Goal: Communication & Community: Ask a question

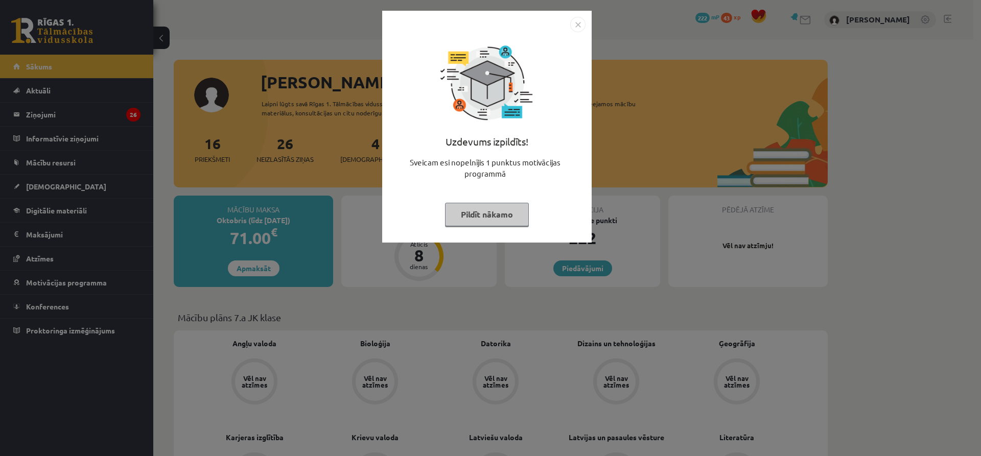
click at [830, 196] on div "Uzdevums izpildīts! Sveicam esi nopelnījis 1 punktus motivācijas programmā Pild…" at bounding box center [490, 228] width 981 height 456
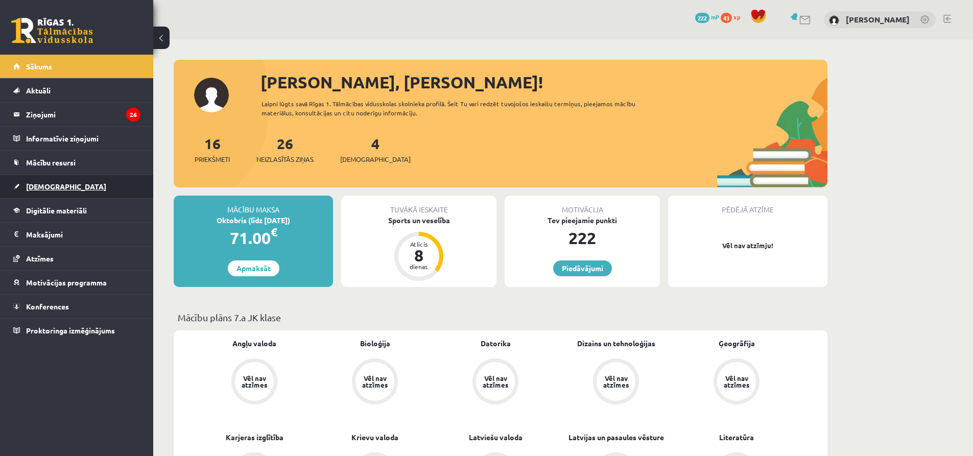
click at [57, 184] on span "[DEMOGRAPHIC_DATA]" at bounding box center [66, 186] width 80 height 9
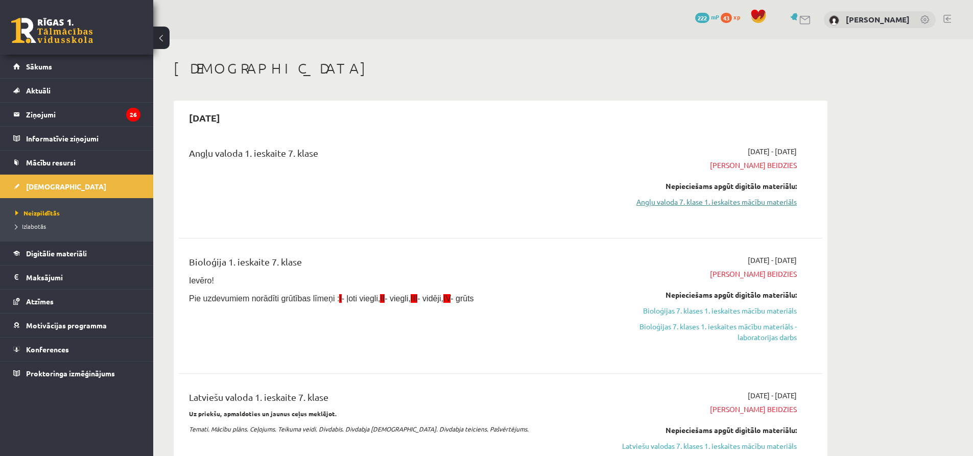
click at [666, 199] on link "Angļu valoda 7. klase 1. ieskaites mācību materiāls" at bounding box center [700, 202] width 193 height 11
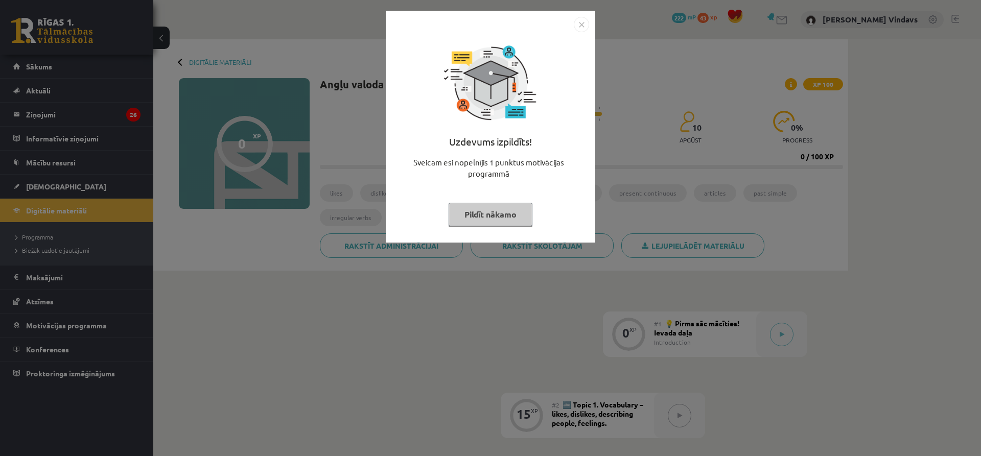
click at [579, 28] on img "Close" at bounding box center [581, 24] width 15 height 15
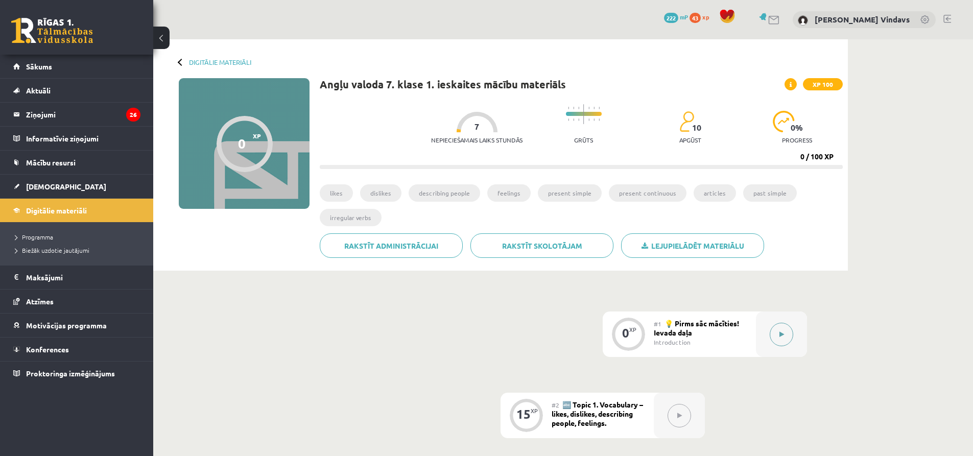
click at [778, 336] on button at bounding box center [781, 334] width 23 height 23
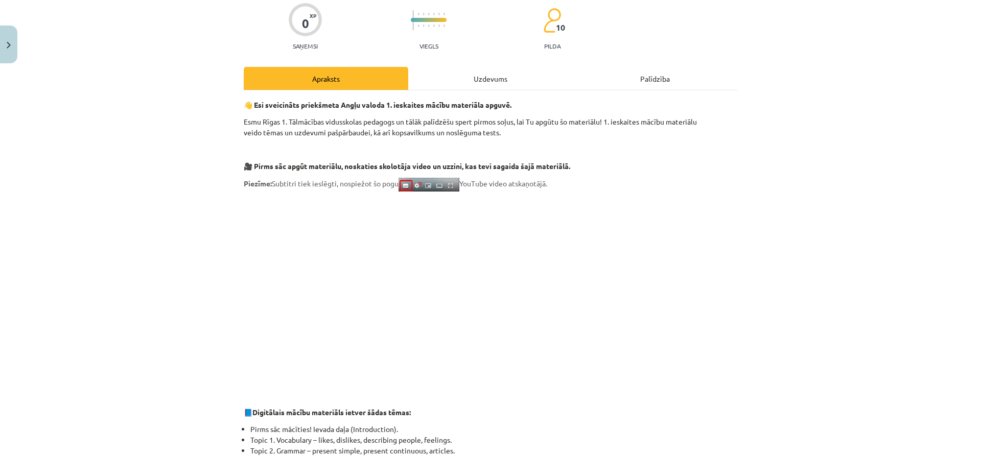
scroll to position [23, 0]
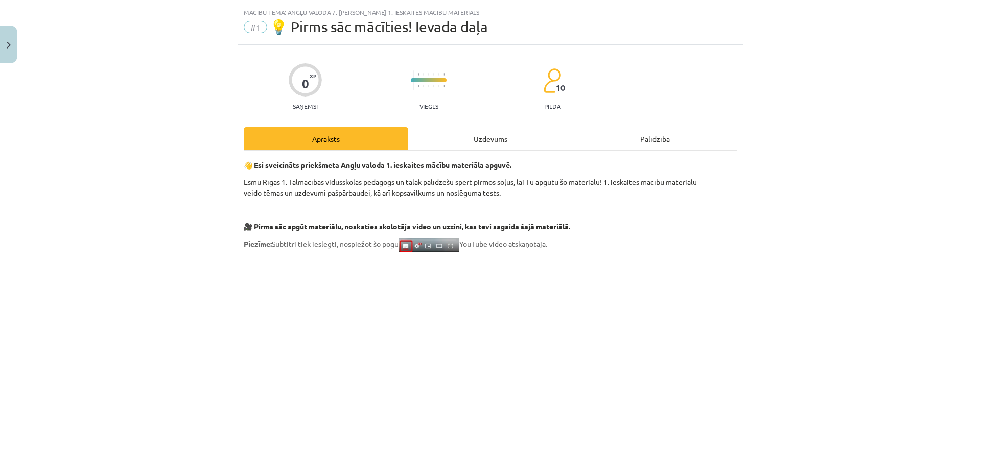
click at [497, 142] on div "Uzdevums" at bounding box center [490, 138] width 164 height 23
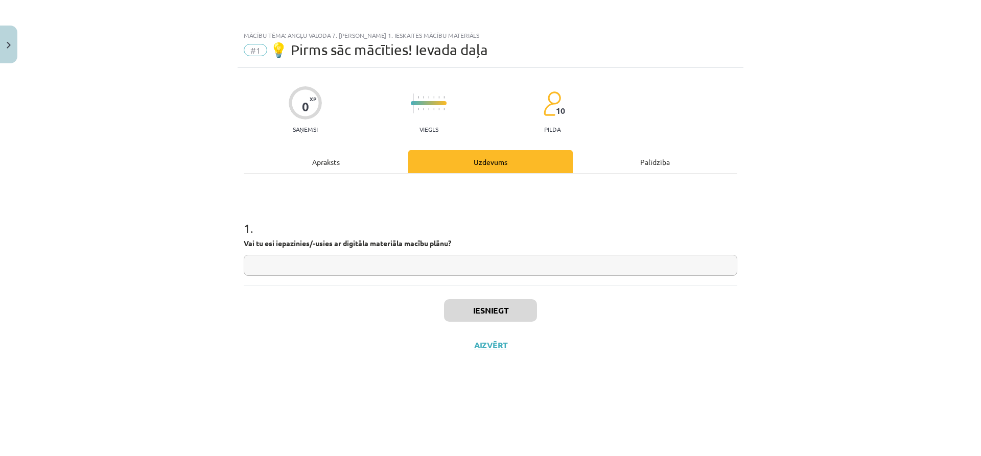
drag, startPoint x: 504, startPoint y: 264, endPoint x: 503, endPoint y: 270, distance: 6.7
click at [503, 270] on input "text" at bounding box center [490, 265] width 493 height 21
type input "**"
click at [502, 316] on button "Iesniegt" at bounding box center [490, 310] width 93 height 22
click at [488, 348] on button "Nākamā nodarbība" at bounding box center [490, 351] width 100 height 23
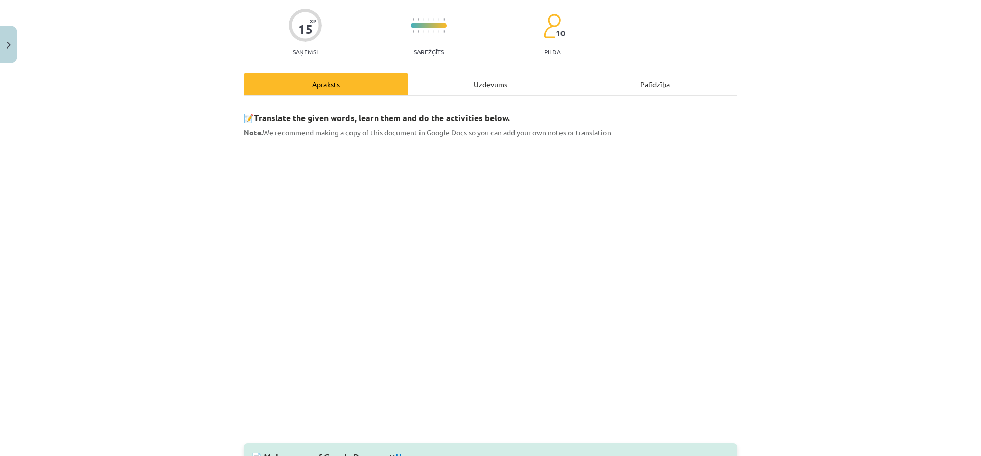
scroll to position [102, 0]
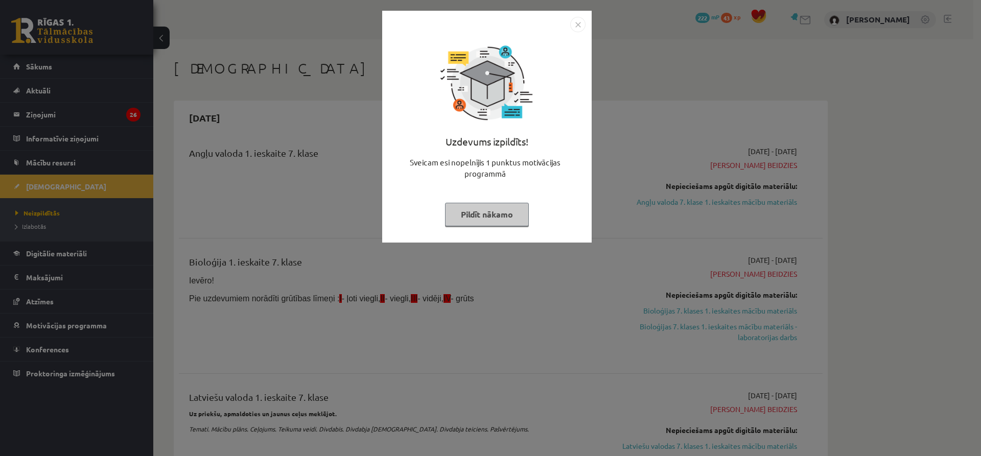
click at [501, 223] on button "Pildīt nākamo" at bounding box center [487, 214] width 84 height 23
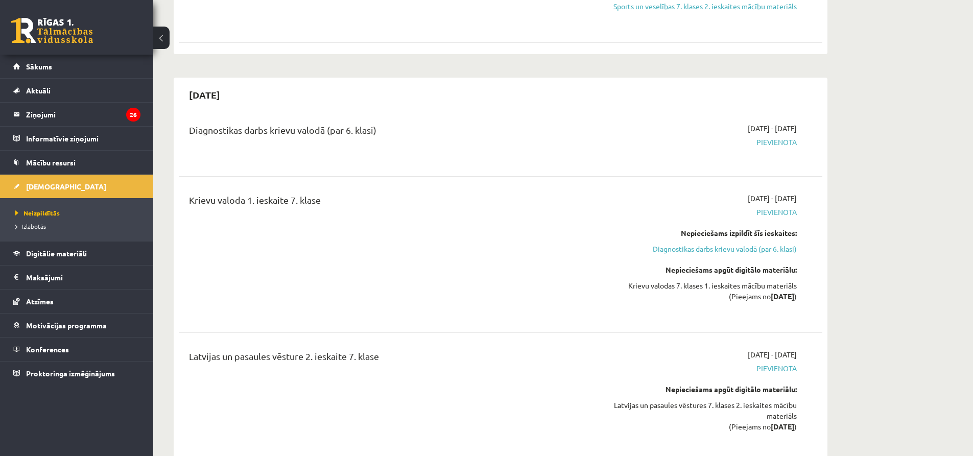
scroll to position [1634, 0]
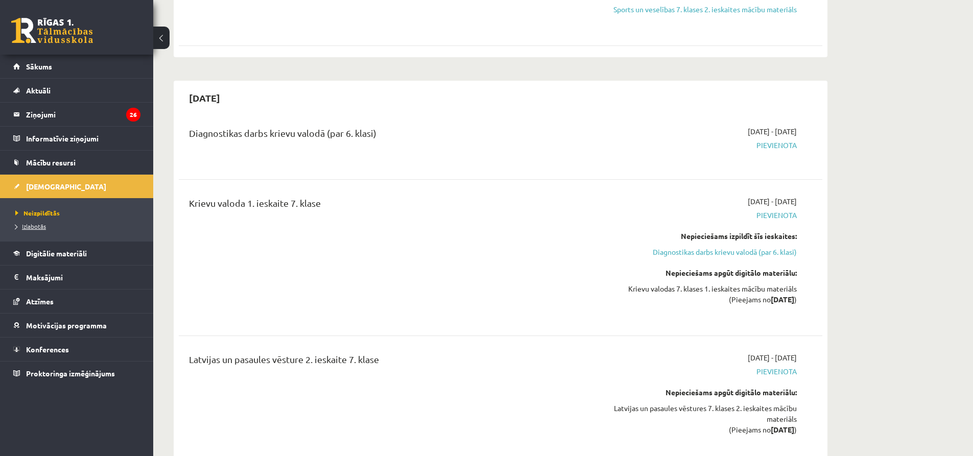
click at [36, 229] on link "Izlabotās" at bounding box center [79, 226] width 128 height 9
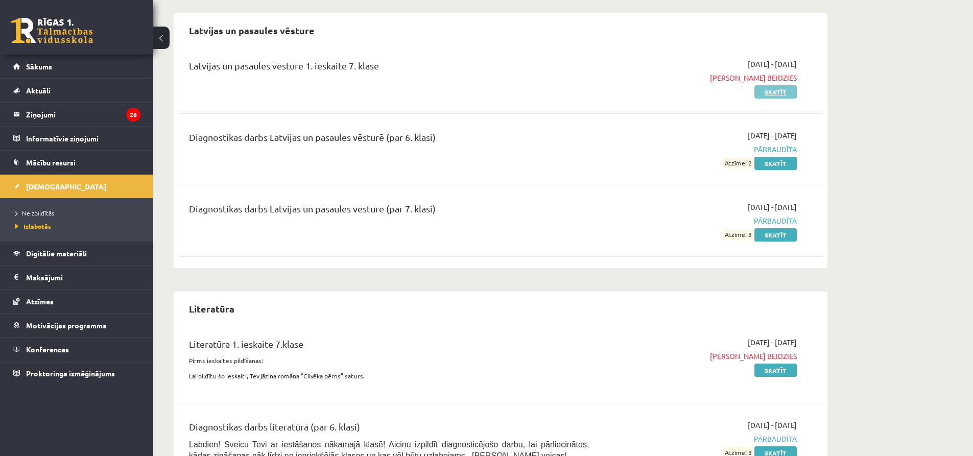
click at [780, 90] on link "Skatīt" at bounding box center [775, 91] width 42 height 13
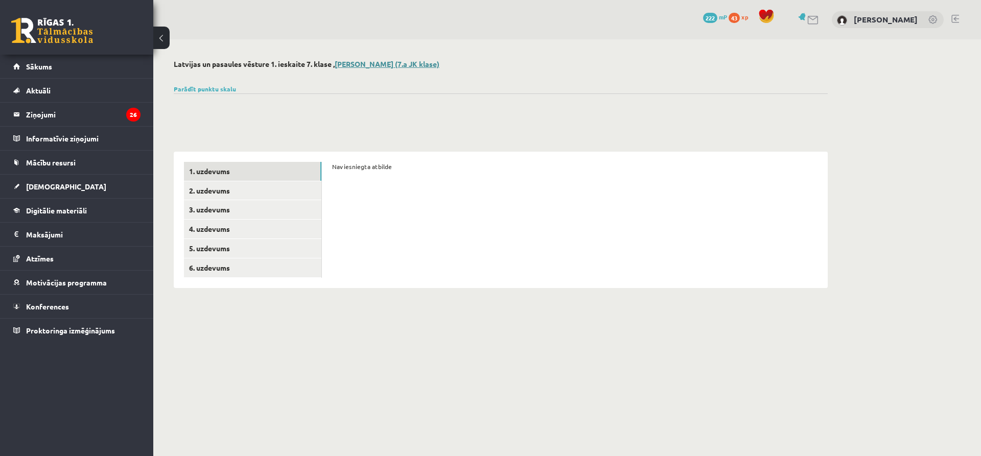
click at [394, 65] on link "Daniels Vindavs (7.a JK klase)" at bounding box center [387, 63] width 105 height 9
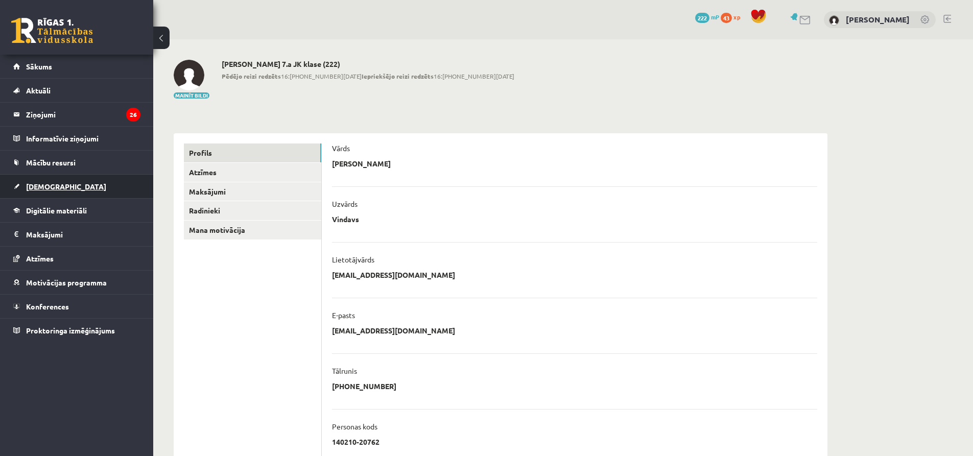
click at [67, 180] on link "[DEMOGRAPHIC_DATA]" at bounding box center [76, 186] width 127 height 23
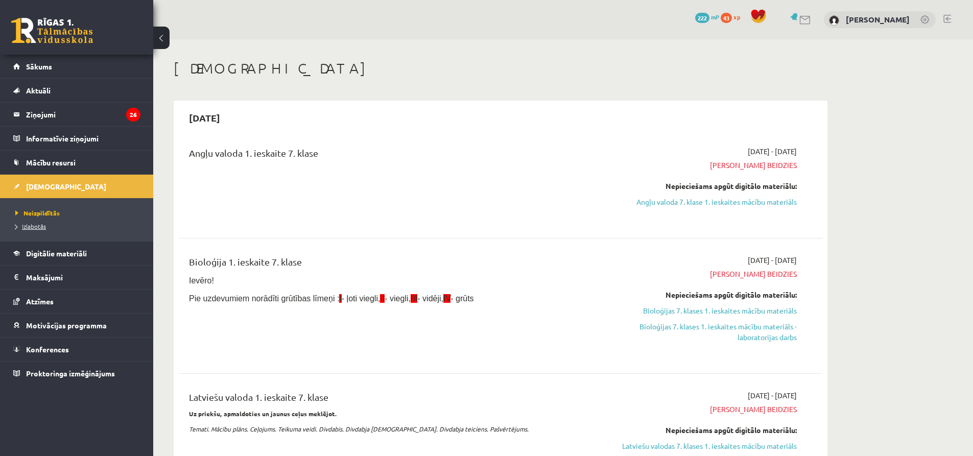
click at [41, 228] on span "Izlabotās" at bounding box center [30, 226] width 31 height 8
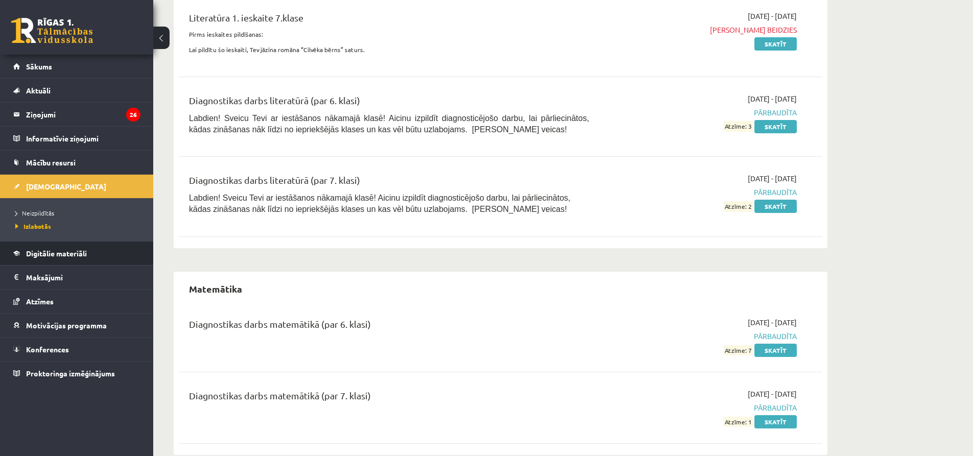
scroll to position [1787, 0]
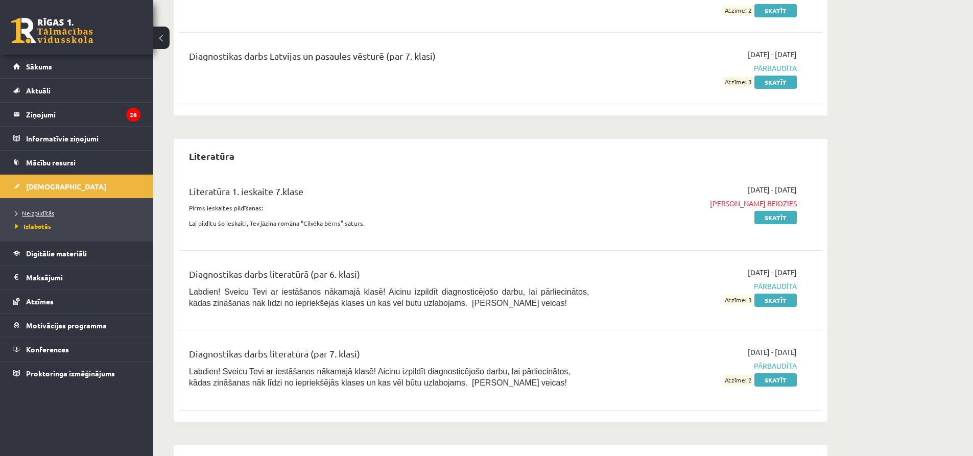
click at [50, 215] on span "Neizpildītās" at bounding box center [34, 213] width 39 height 8
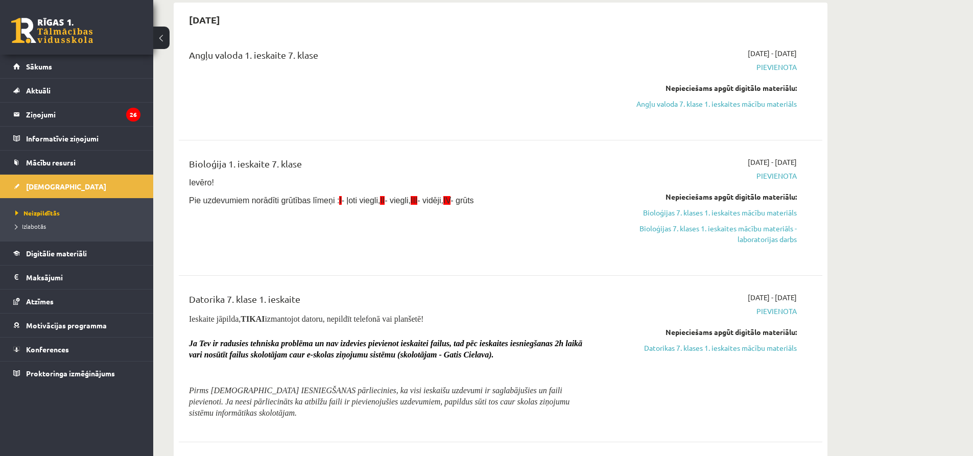
scroll to position [102, 0]
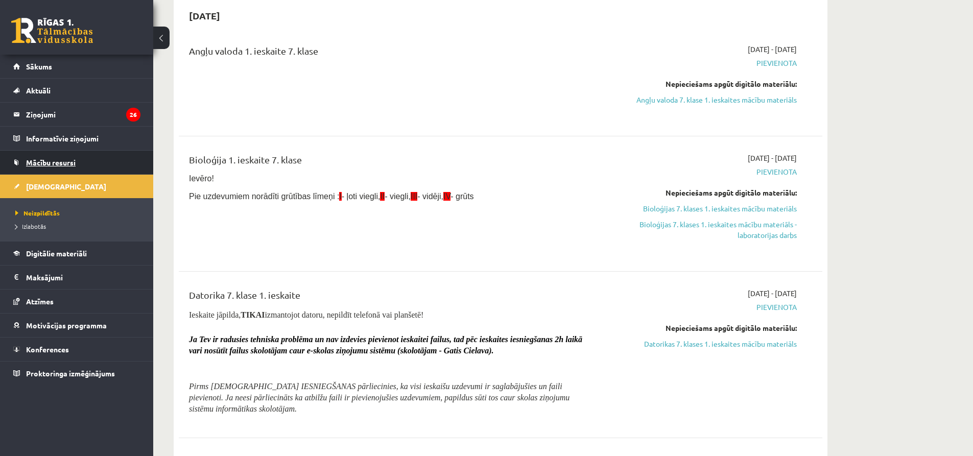
click at [79, 165] on link "Mācību resursi" at bounding box center [76, 162] width 127 height 23
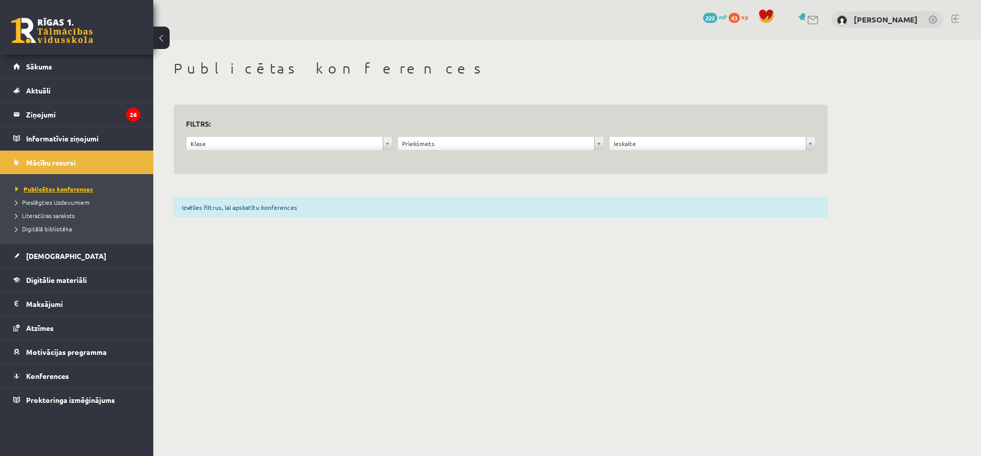
click at [69, 190] on span "Publicētas konferences" at bounding box center [54, 189] width 78 height 8
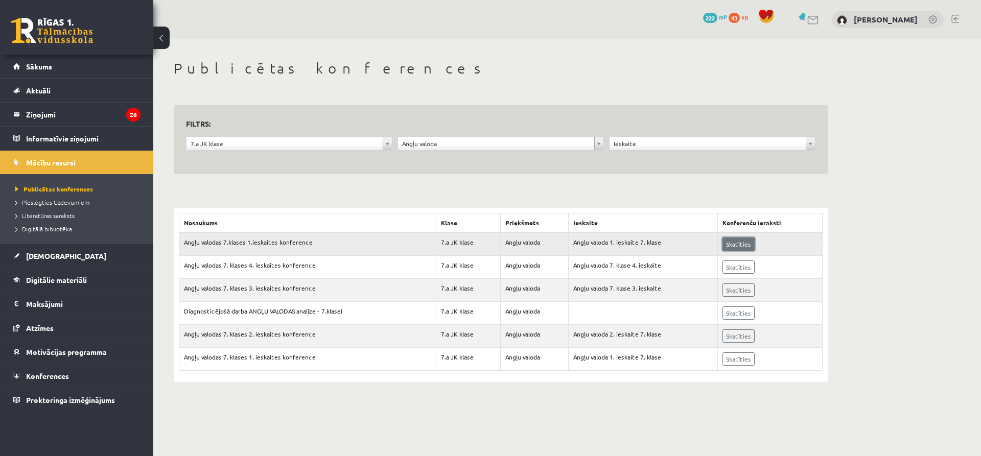
click at [731, 244] on link "Skatīties" at bounding box center [738, 243] width 32 height 13
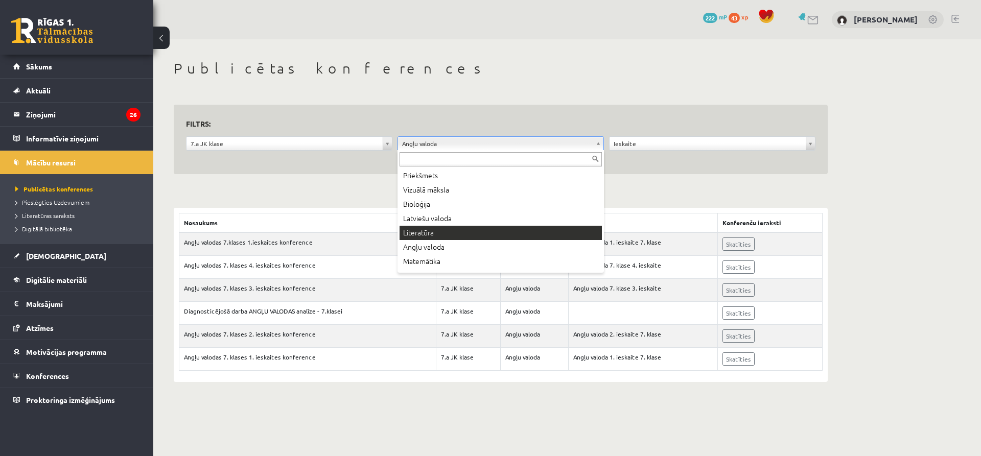
scroll to position [12, 0]
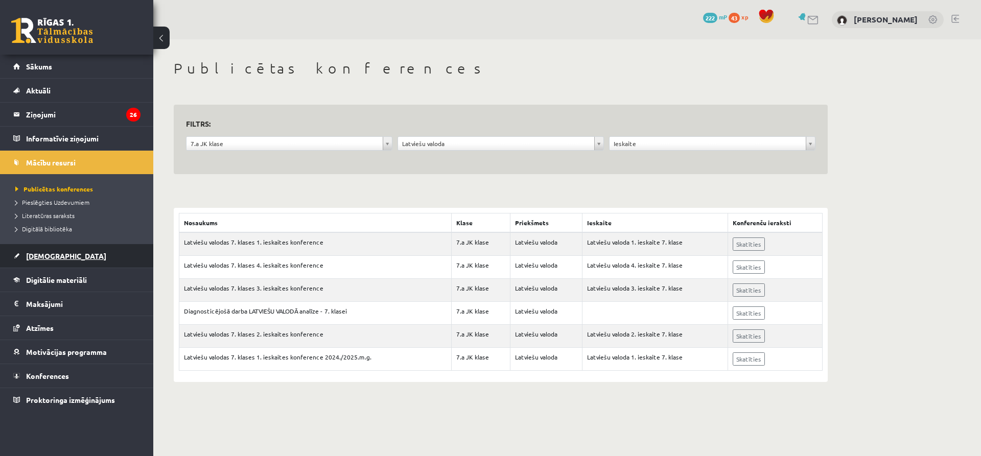
click at [48, 256] on span "[DEMOGRAPHIC_DATA]" at bounding box center [66, 255] width 80 height 9
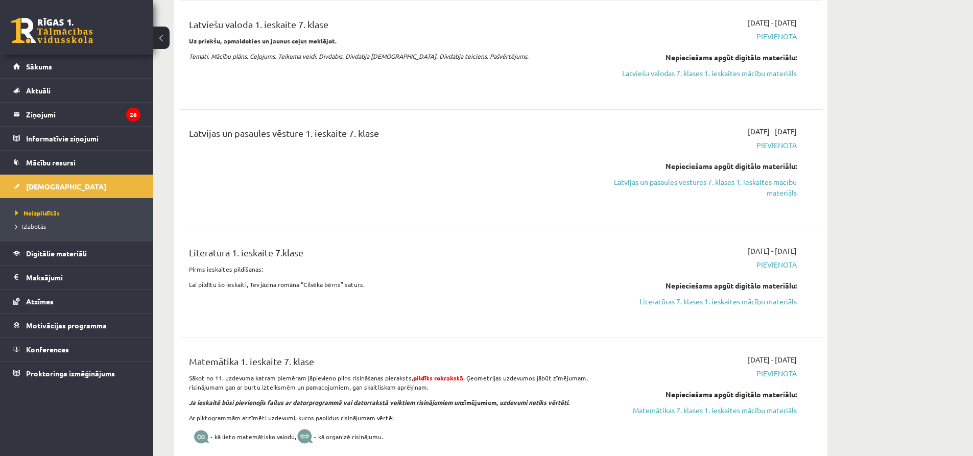
scroll to position [664, 0]
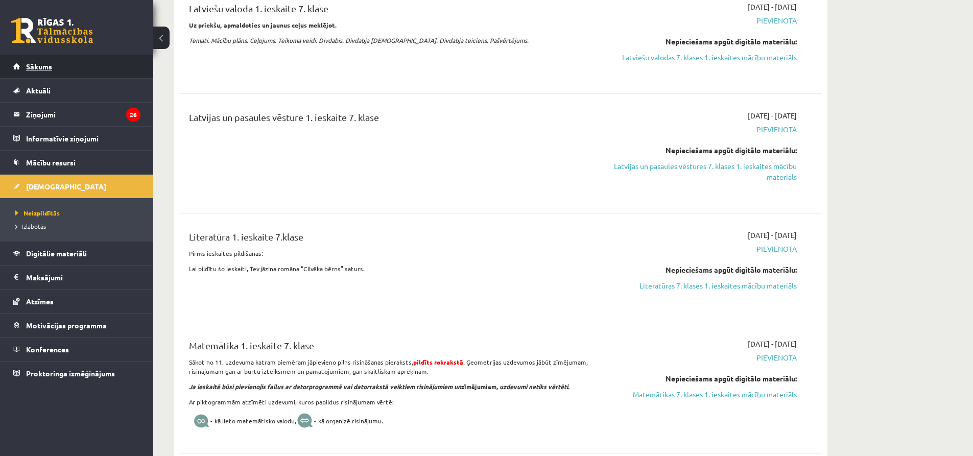
click at [47, 66] on span "Sākums" at bounding box center [39, 66] width 26 height 9
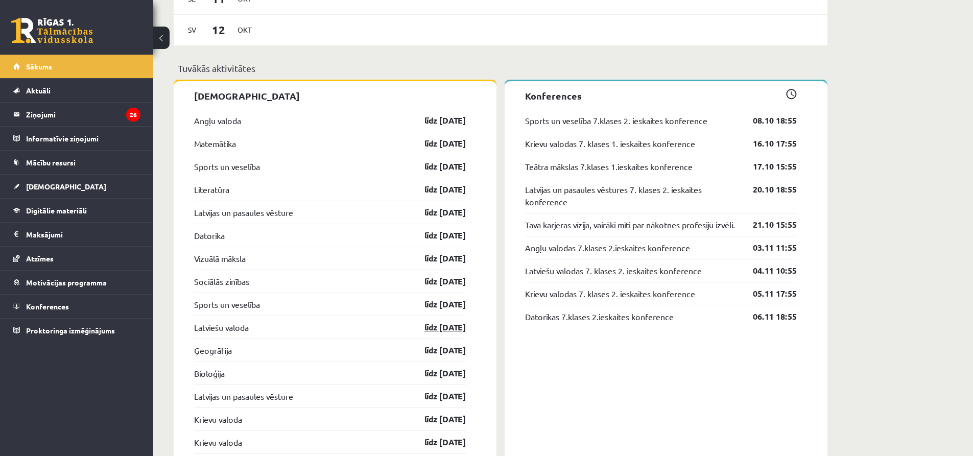
scroll to position [970, 0]
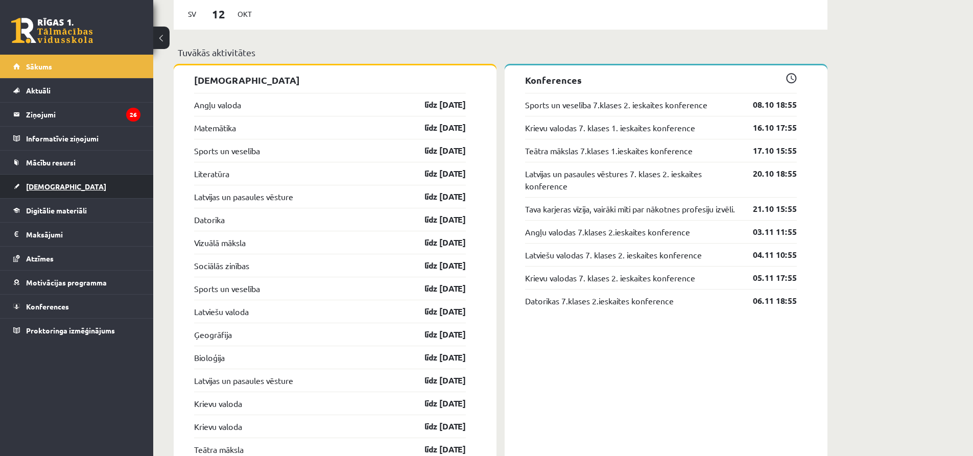
click at [43, 189] on span "[DEMOGRAPHIC_DATA]" at bounding box center [66, 186] width 80 height 9
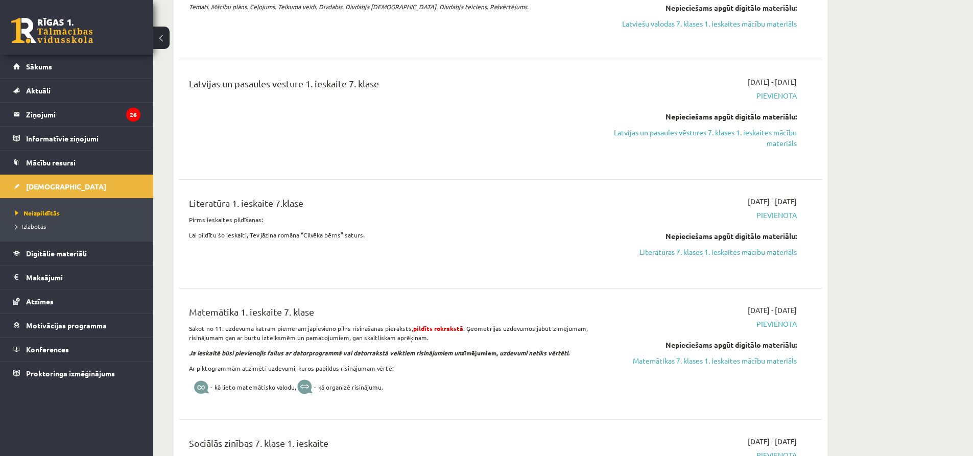
scroll to position [715, 0]
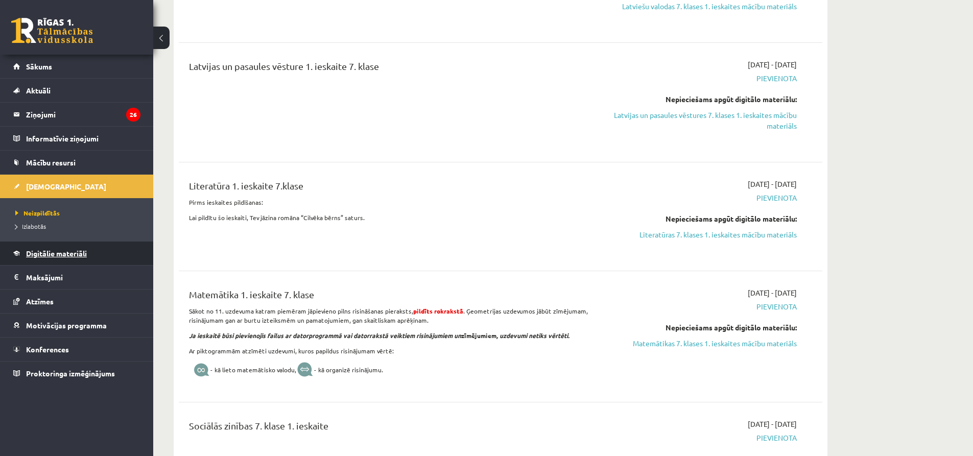
click at [71, 256] on span "Digitālie materiāli" at bounding box center [56, 253] width 61 height 9
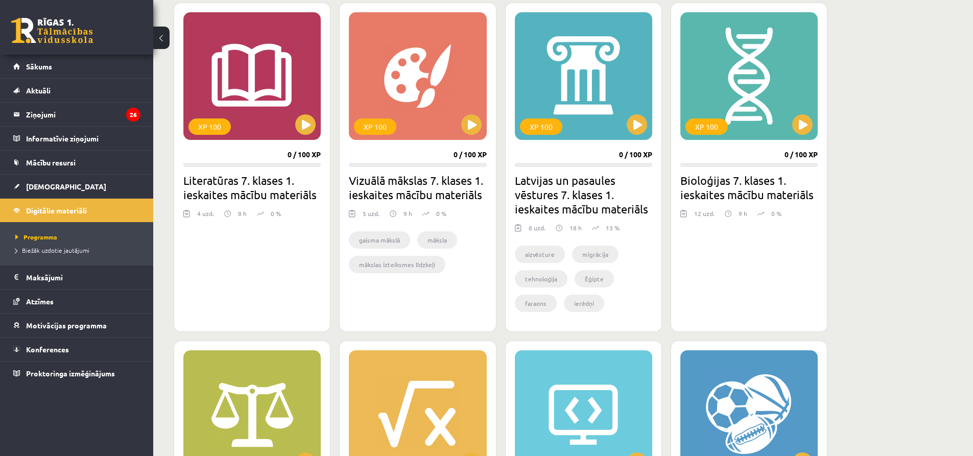
scroll to position [613, 0]
click at [460, 126] on div "XP 100" at bounding box center [417, 76] width 137 height 128
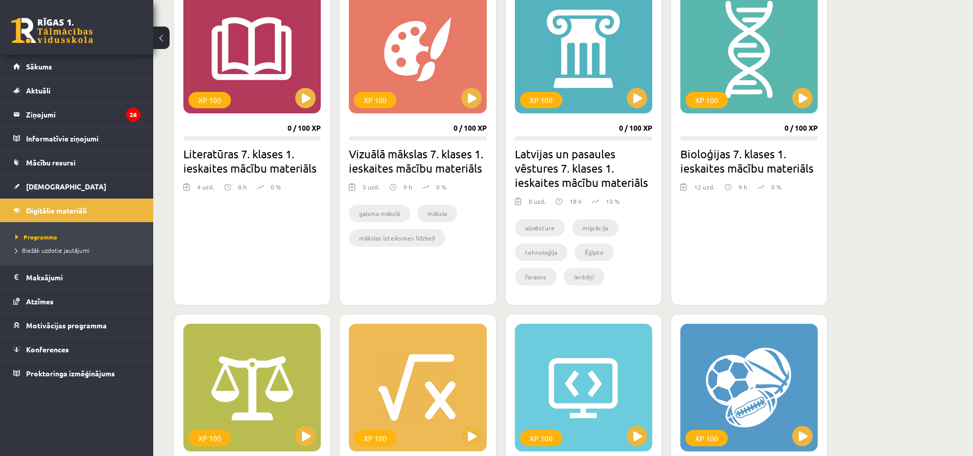
scroll to position [664, 0]
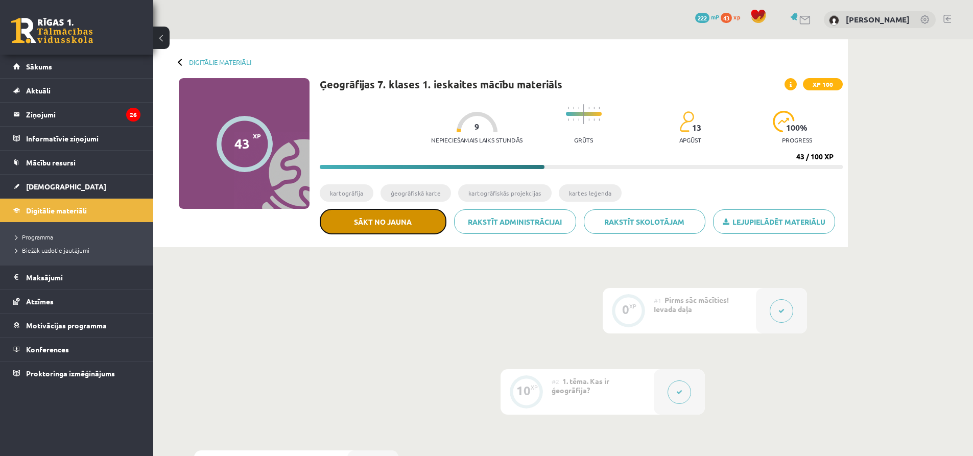
click at [376, 228] on button "Sākt no jauna" at bounding box center [383, 222] width 127 height 26
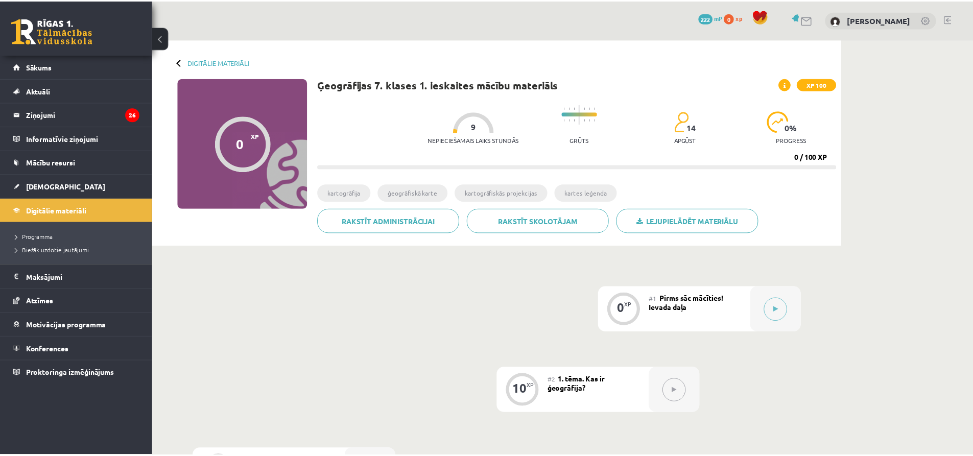
scroll to position [16, 0]
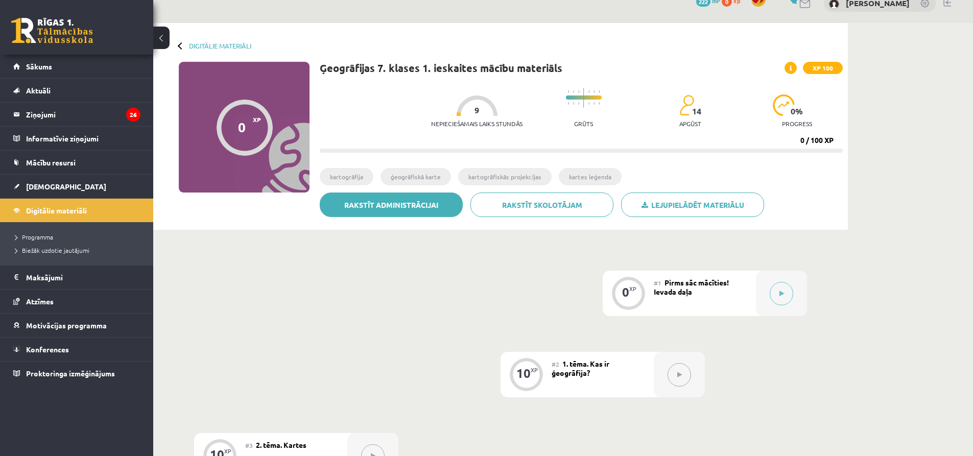
click at [388, 199] on link "Rakstīt administrācijai" at bounding box center [391, 205] width 143 height 25
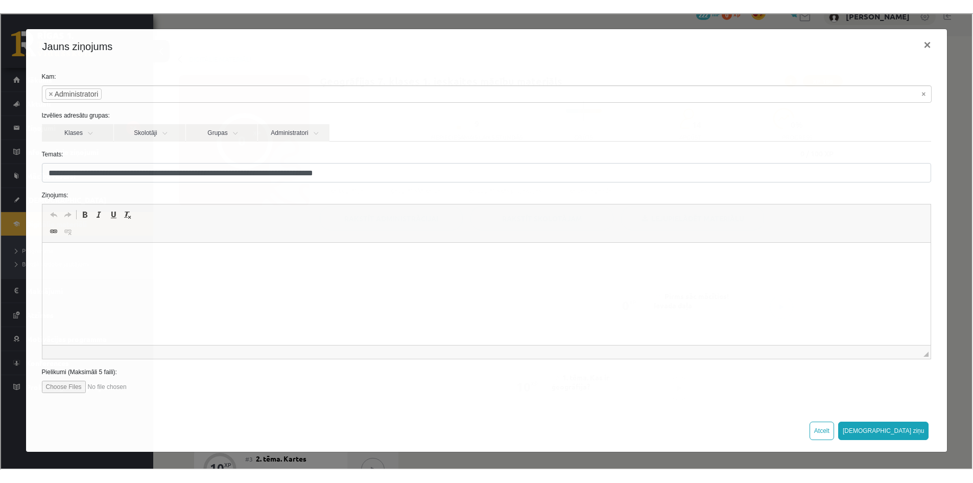
scroll to position [0, 0]
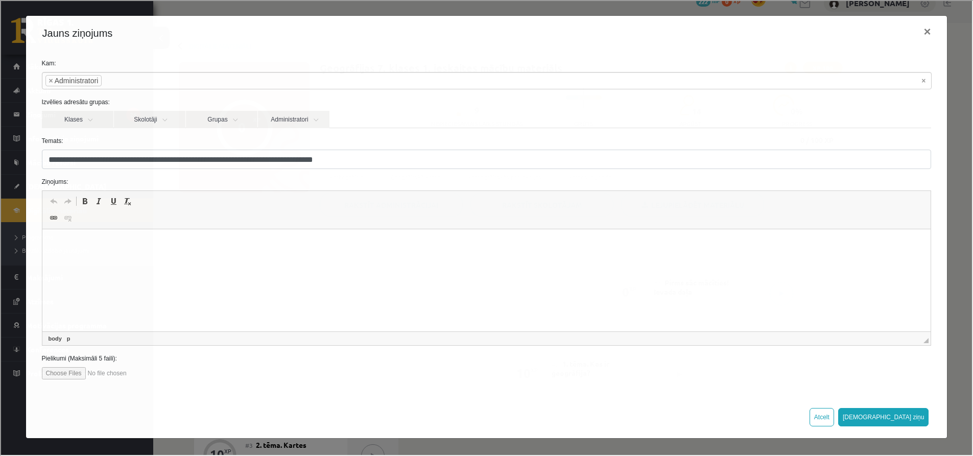
click at [187, 260] on html at bounding box center [486, 244] width 889 height 31
click at [924, 35] on button "×" at bounding box center [925, 30] width 23 height 29
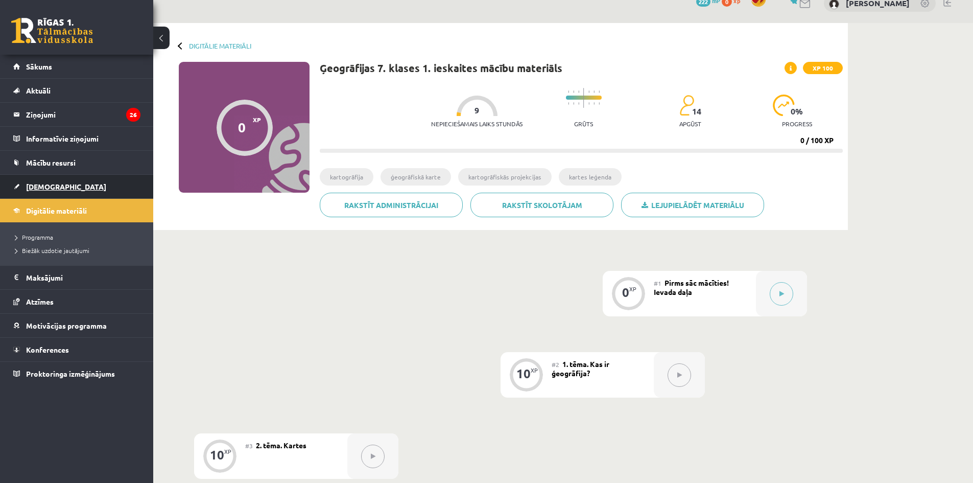
click at [48, 189] on span "[DEMOGRAPHIC_DATA]" at bounding box center [66, 186] width 80 height 9
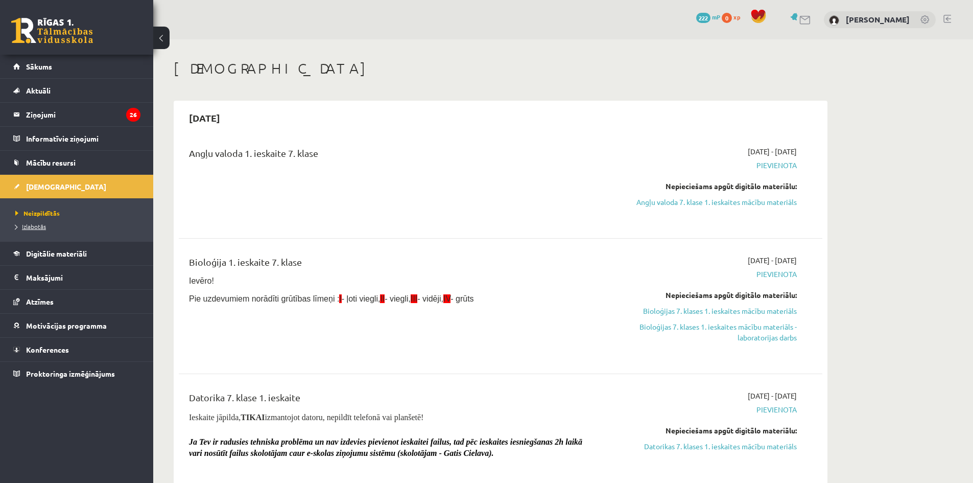
click at [34, 228] on span "Izlabotās" at bounding box center [30, 226] width 31 height 8
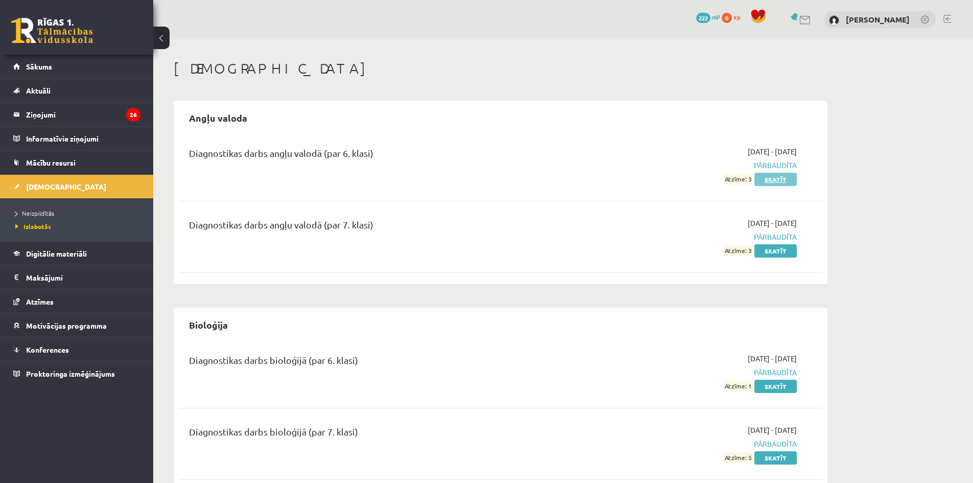
click at [772, 182] on link "Skatīt" at bounding box center [775, 179] width 42 height 13
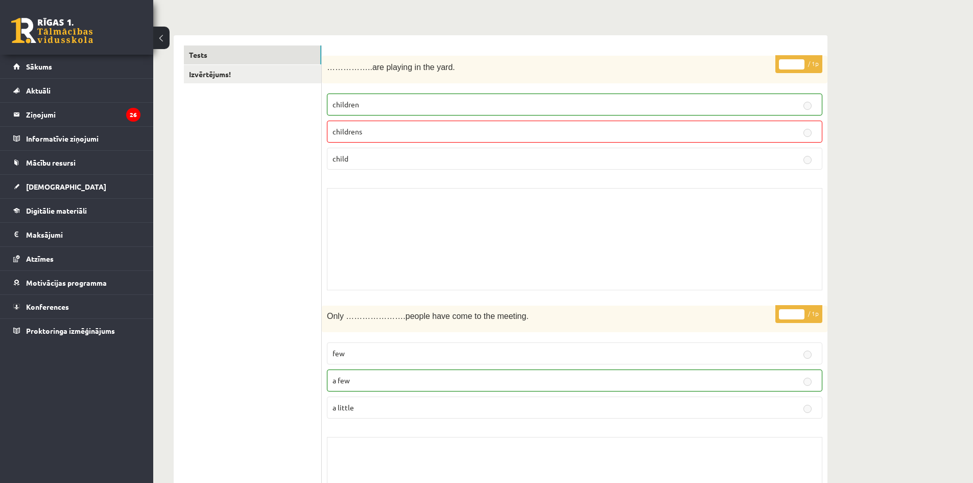
scroll to position [102, 0]
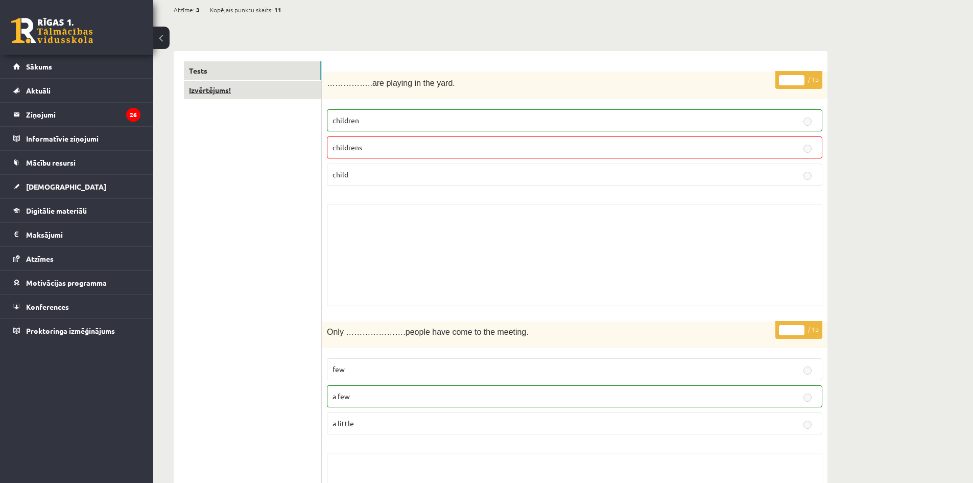
click at [246, 97] on link "Izvērtējums!" at bounding box center [252, 90] width 137 height 19
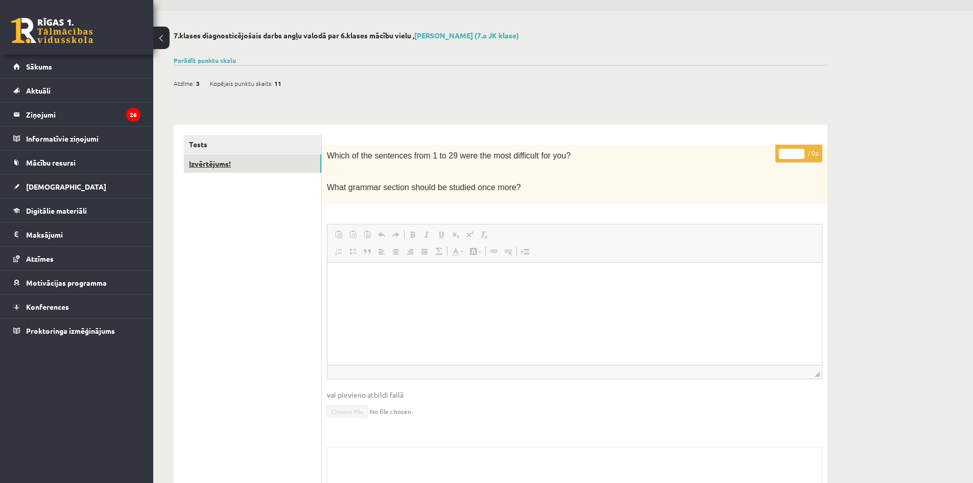
scroll to position [0, 0]
click at [60, 257] on link "Atzīmes" at bounding box center [76, 258] width 127 height 23
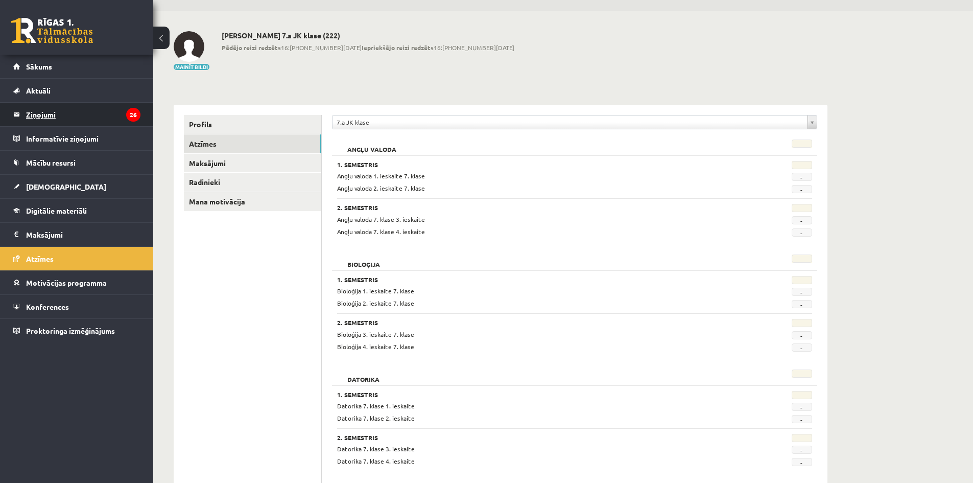
click at [61, 108] on legend "Ziņojumi 26" at bounding box center [83, 114] width 114 height 23
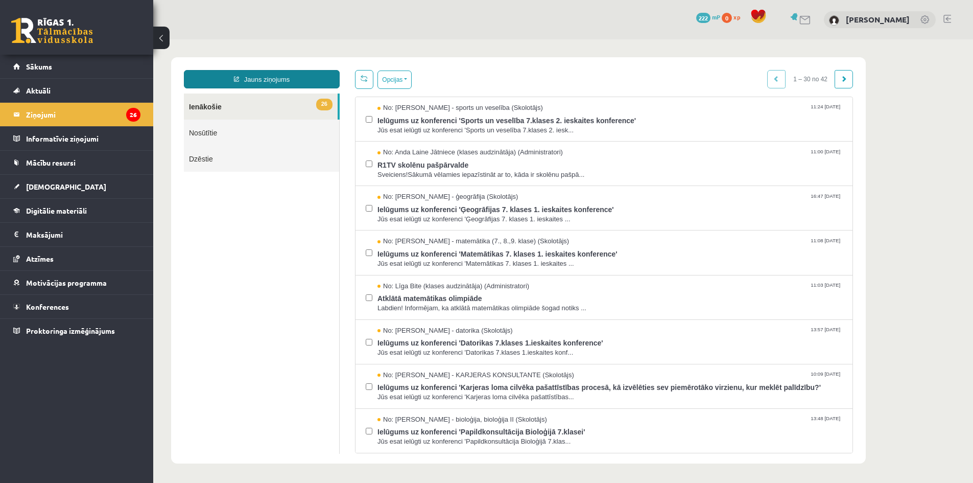
click at [260, 77] on link "Jauns ziņojums" at bounding box center [262, 79] width 156 height 18
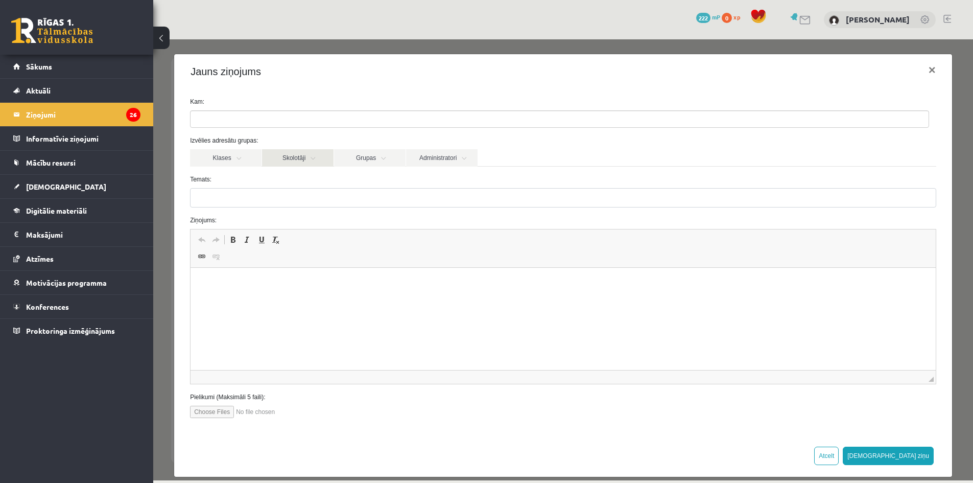
click at [292, 158] on link "Skolotāji" at bounding box center [298, 157] width 72 height 17
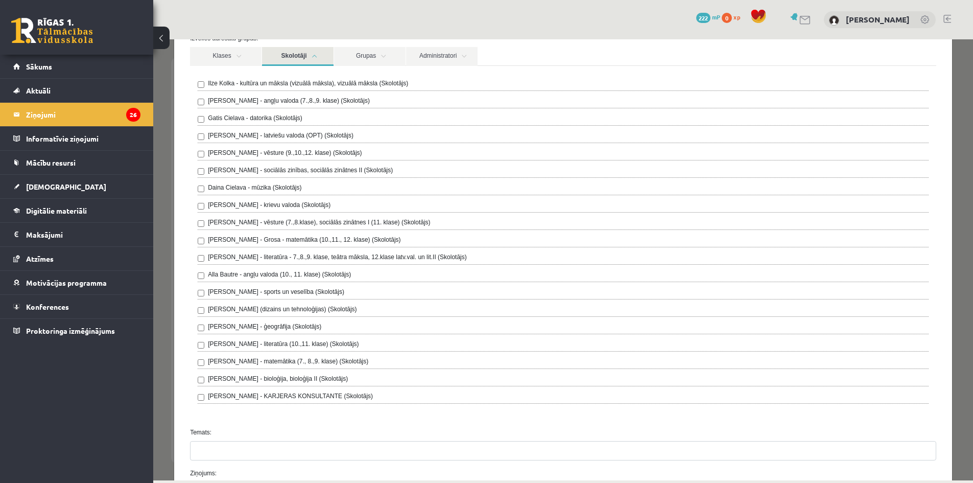
scroll to position [51, 0]
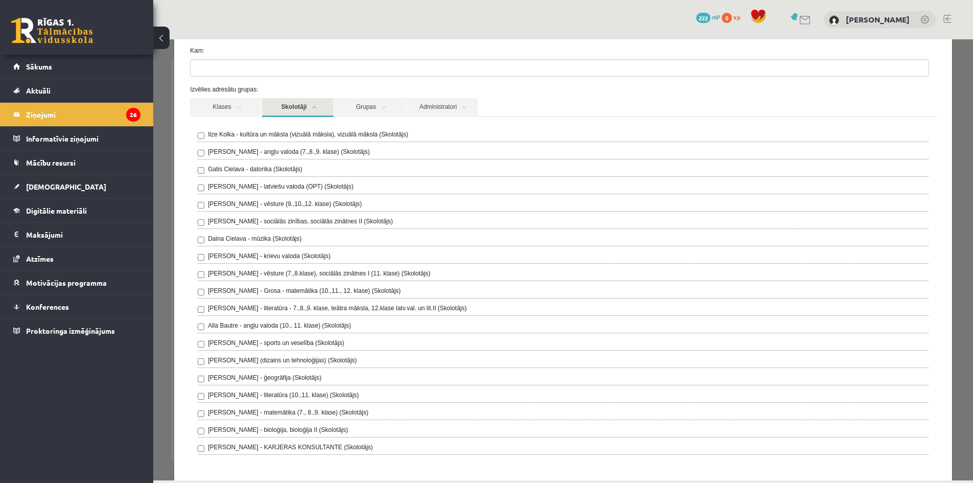
click at [268, 187] on label "Laila Jirgensone - latviešu valoda (OPT) (Skolotājs)" at bounding box center [281, 186] width 146 height 9
click at [297, 104] on link "Skolotāji" at bounding box center [298, 107] width 72 height 19
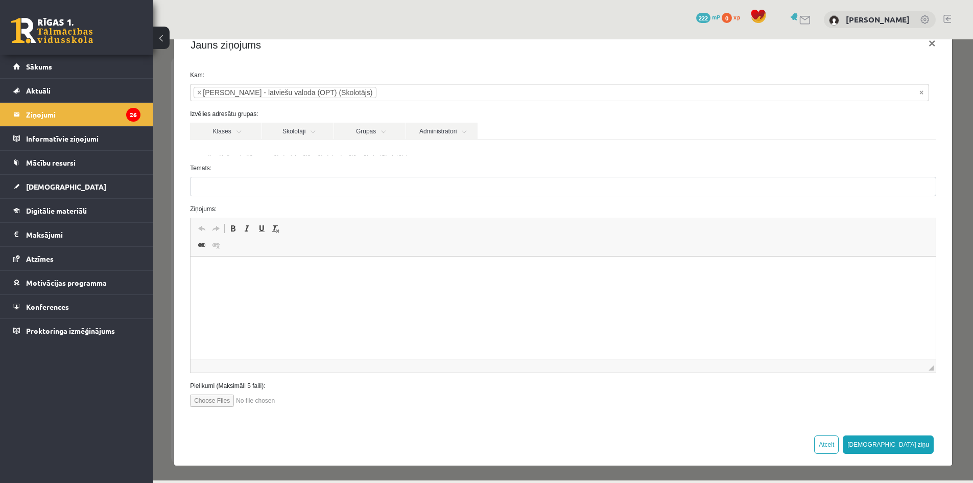
scroll to position [11, 0]
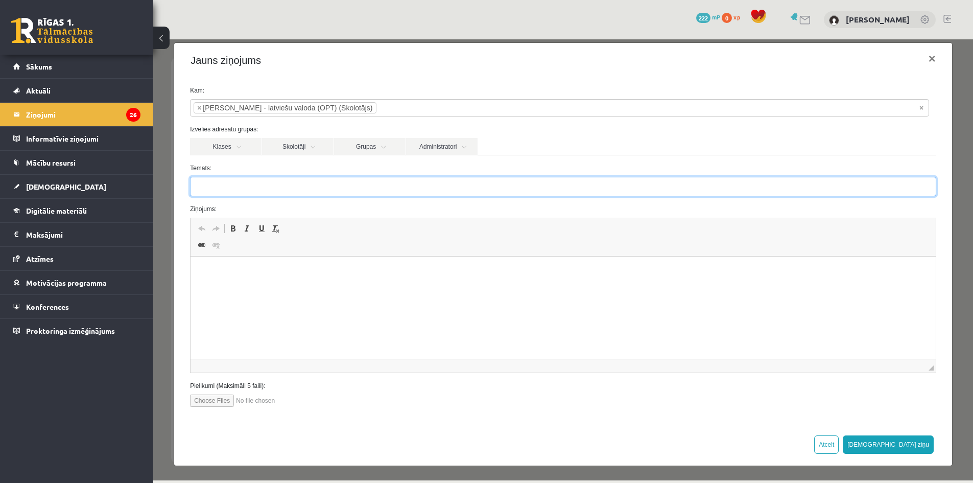
click at [294, 194] on input "Temats:" at bounding box center [563, 186] width 746 height 19
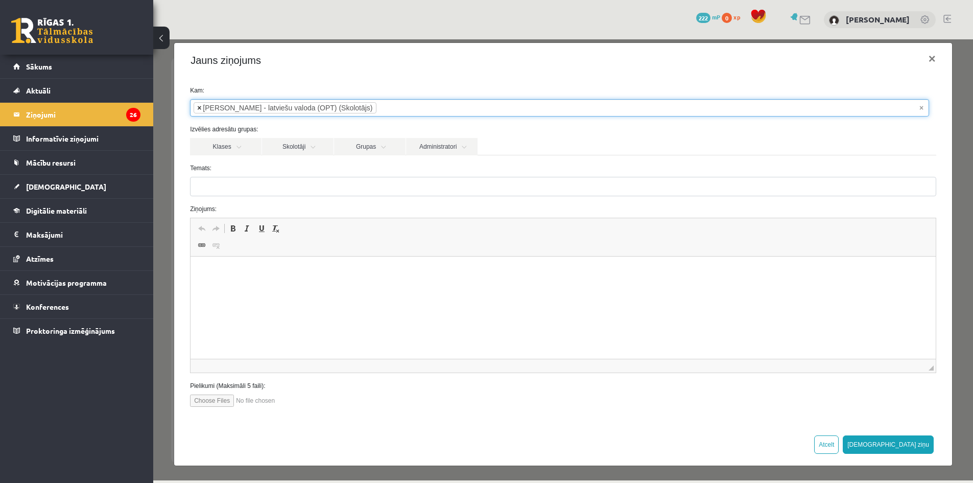
click at [198, 108] on span "×" at bounding box center [199, 108] width 4 height 10
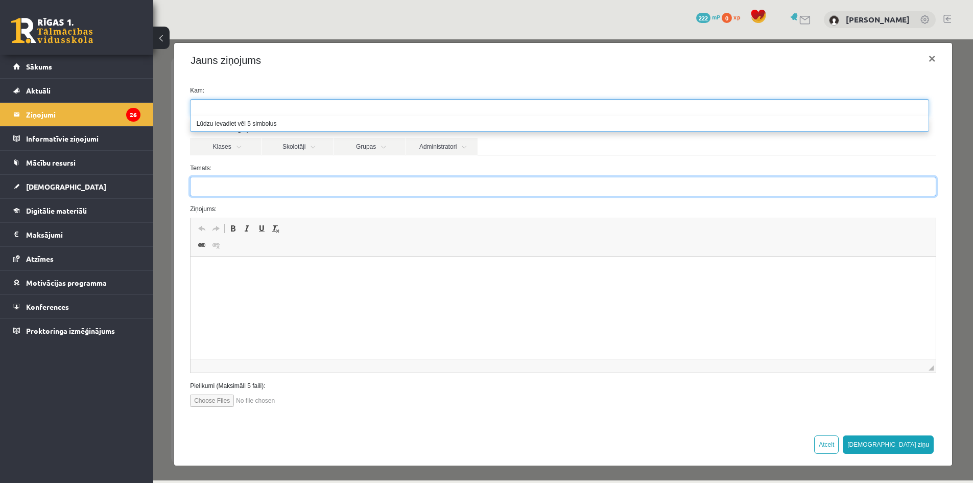
click at [342, 190] on input "Temats:" at bounding box center [563, 186] width 746 height 19
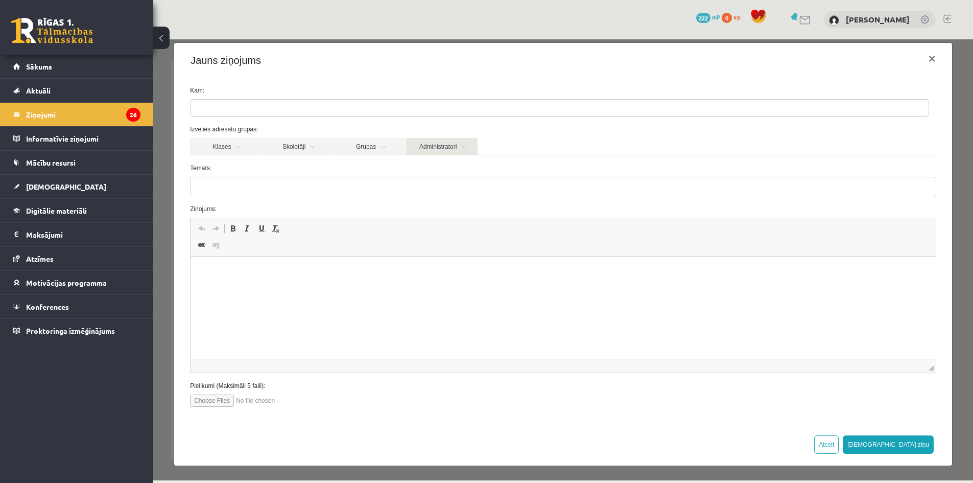
click at [453, 145] on link "Administratori" at bounding box center [442, 146] width 72 height 17
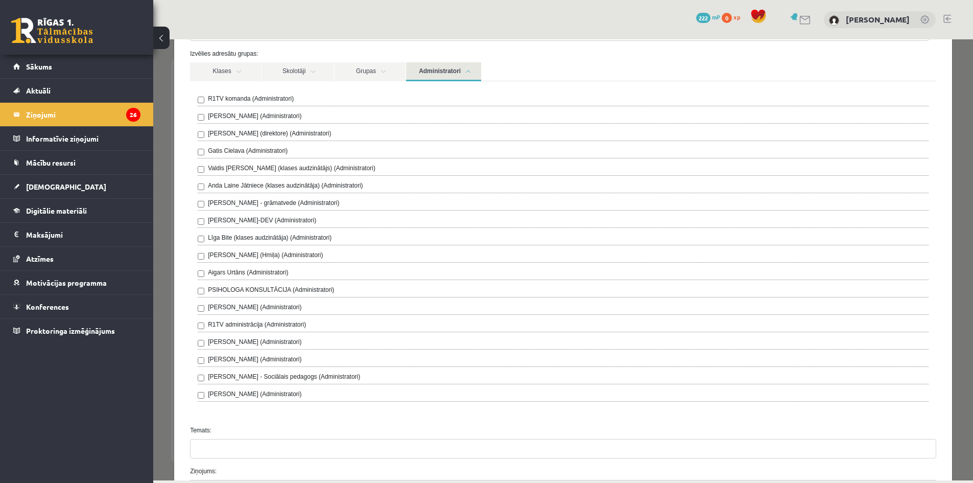
scroll to position [62, 0]
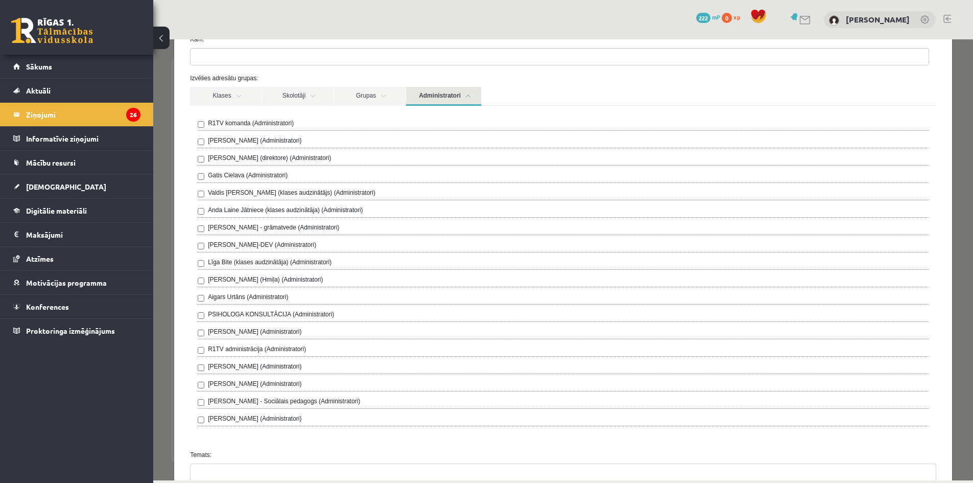
click at [239, 401] on label "Dagnija Gaubšteina - Sociālais pedagogs (Administratori)" at bounding box center [284, 400] width 152 height 9
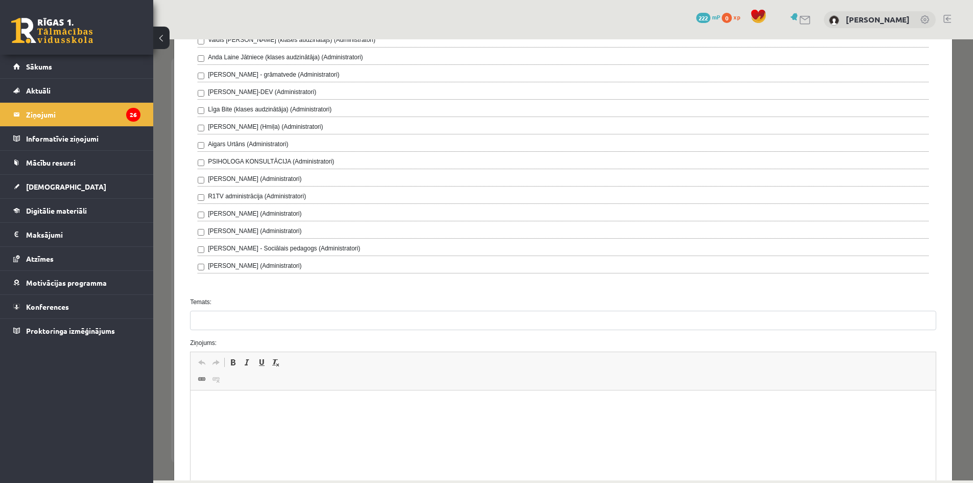
scroll to position [216, 0]
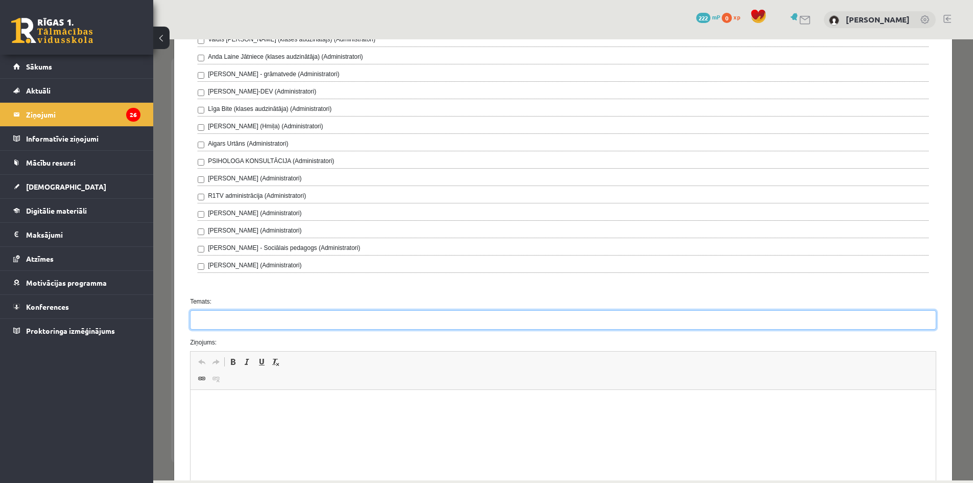
click at [277, 324] on input "Temats:" at bounding box center [563, 319] width 746 height 19
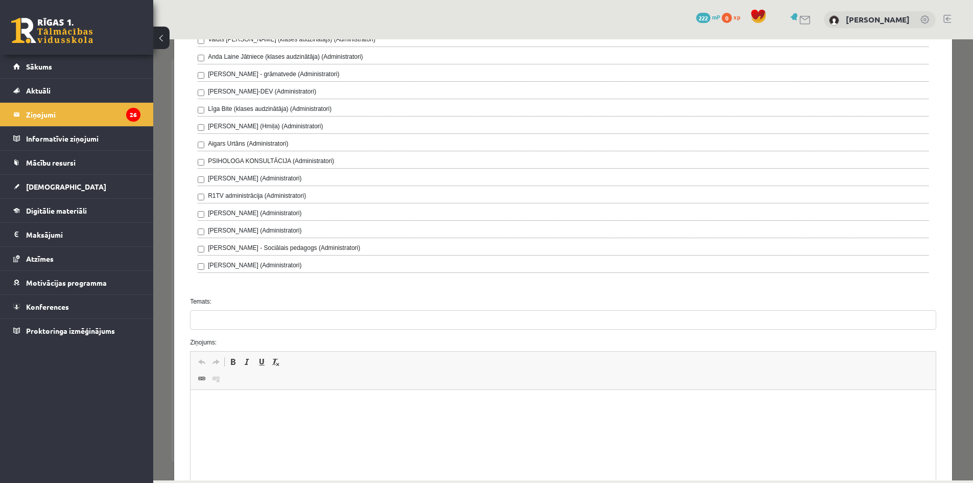
drag, startPoint x: 271, startPoint y: 413, endPoint x: 265, endPoint y: 409, distance: 7.8
click at [270, 412] on html at bounding box center [562, 405] width 745 height 31
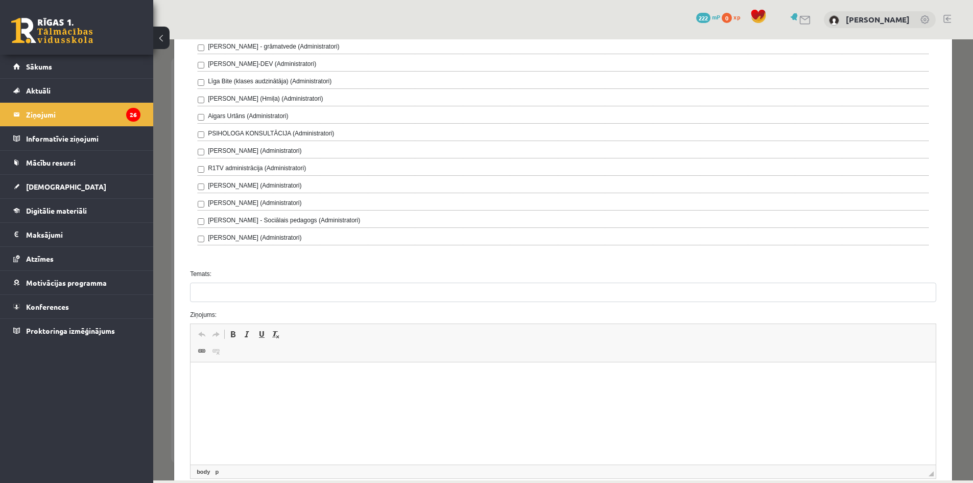
scroll to position [267, 0]
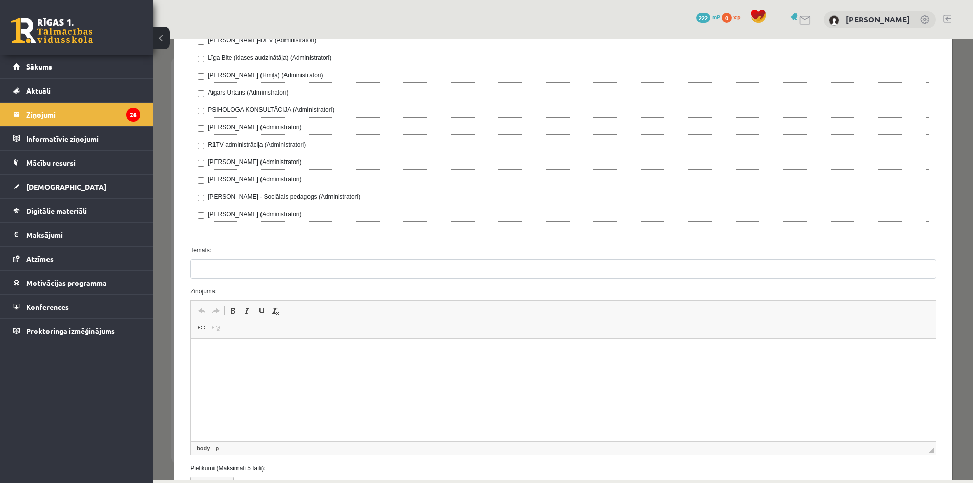
click at [230, 260] on input "Temats:" at bounding box center [563, 268] width 746 height 19
click at [200, 270] on input "**********" at bounding box center [563, 268] width 746 height 19
click at [242, 270] on input "**********" at bounding box center [563, 268] width 746 height 19
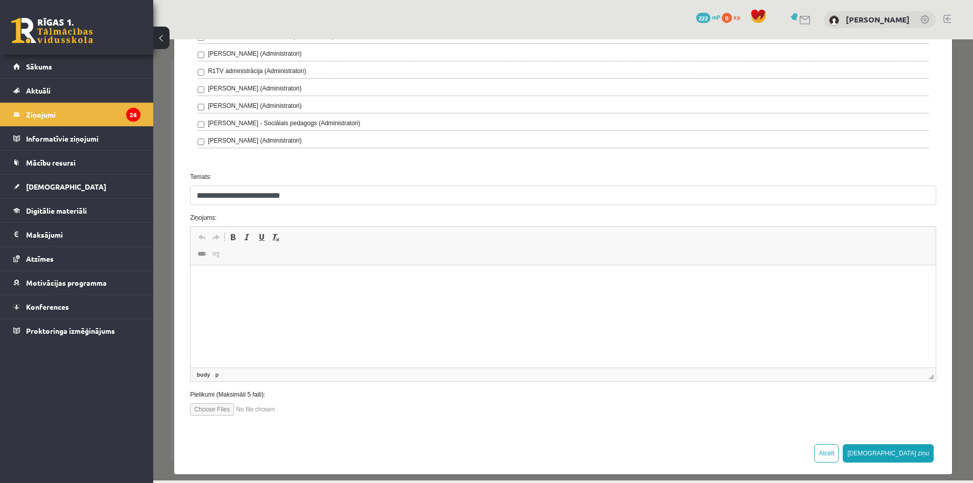
scroll to position [349, 0]
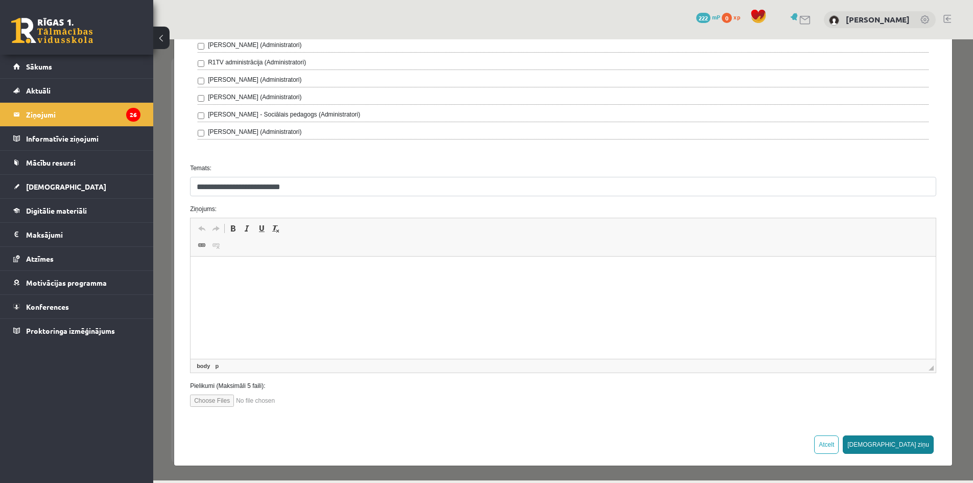
type input "**********"
click at [905, 443] on button "Sūtīt ziņu" at bounding box center [888, 444] width 91 height 18
click at [470, 288] on html at bounding box center [562, 271] width 745 height 31
drag, startPoint x: 199, startPoint y: 189, endPoint x: 295, endPoint y: 187, distance: 96.0
click at [295, 187] on input "**********" at bounding box center [563, 186] width 746 height 19
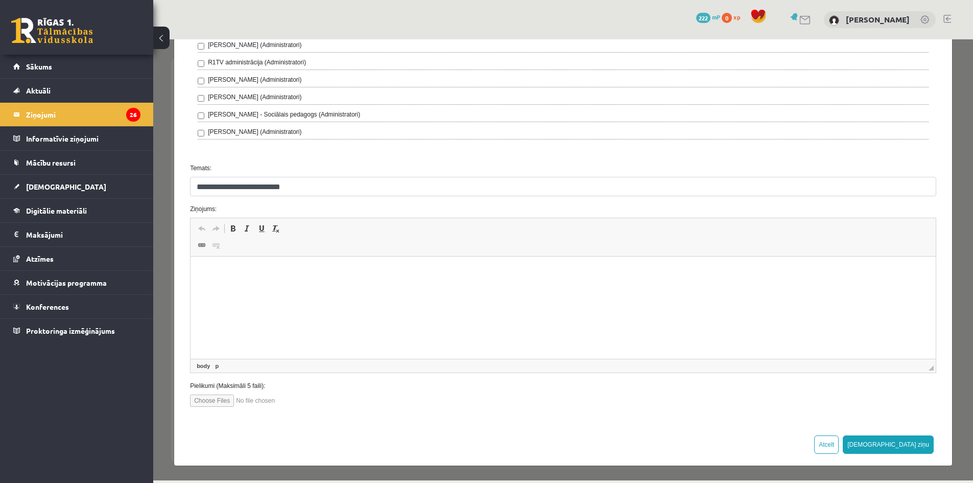
click at [319, 455] on div "Atcelt Sūtīt ziņu" at bounding box center [563, 444] width 778 height 42
click at [60, 111] on legend "Ziņojumi 26" at bounding box center [83, 114] width 114 height 23
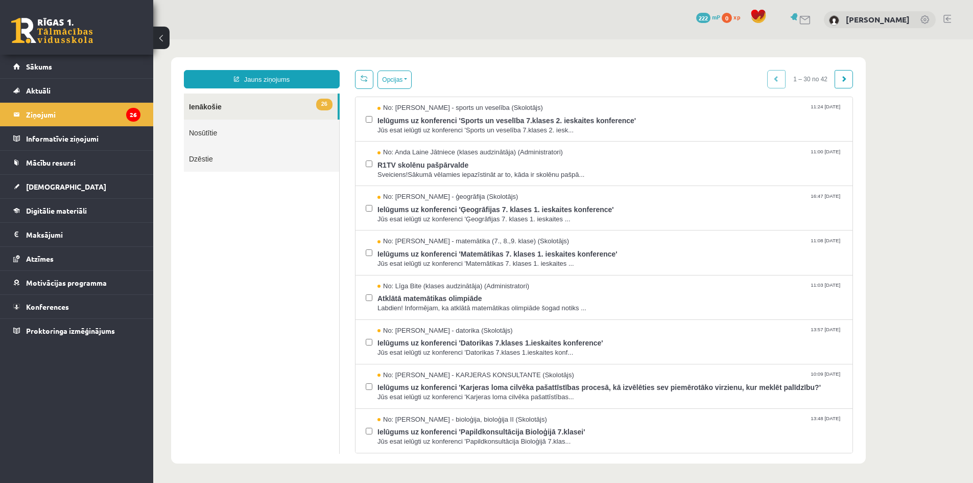
scroll to position [0, 0]
click at [218, 133] on link "Nosūtītie" at bounding box center [261, 133] width 155 height 26
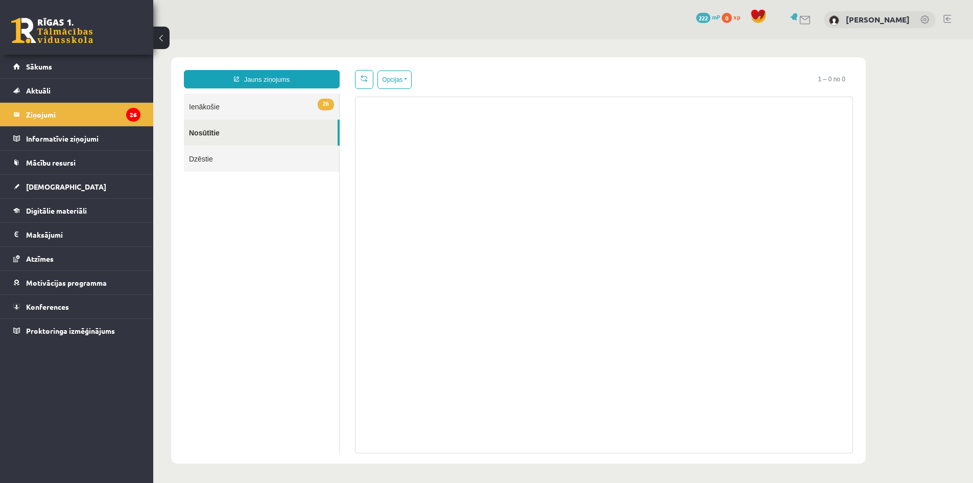
scroll to position [1, 0]
drag, startPoint x: 508, startPoint y: 134, endPoint x: 517, endPoint y: 261, distance: 127.5
click at [517, 268] on div at bounding box center [604, 275] width 498 height 356
click at [227, 136] on link "Nosūtītie" at bounding box center [261, 133] width 154 height 26
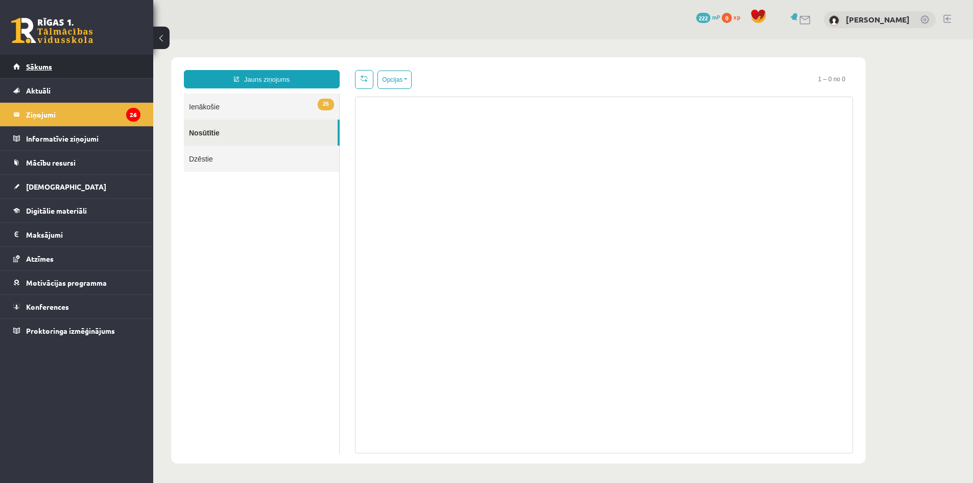
click at [44, 61] on link "Sākums" at bounding box center [76, 66] width 127 height 23
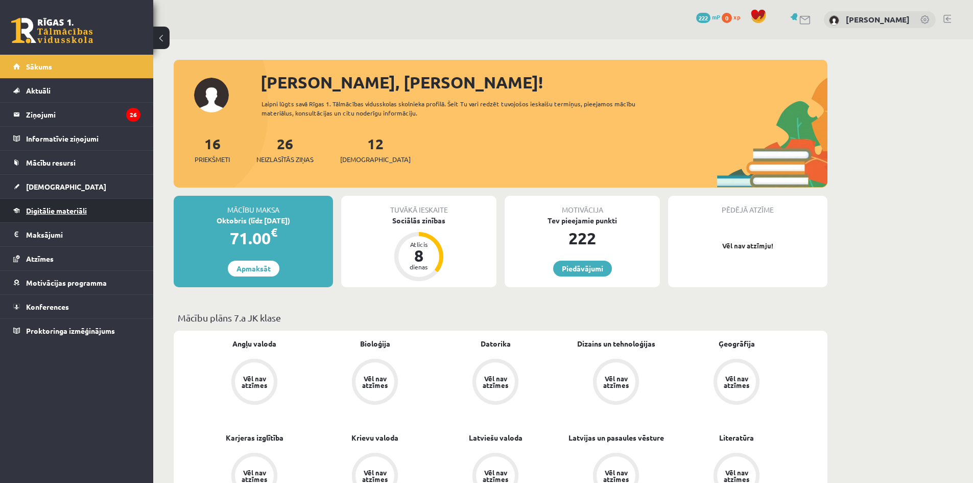
click at [115, 220] on link "Digitālie materiāli" at bounding box center [76, 210] width 127 height 23
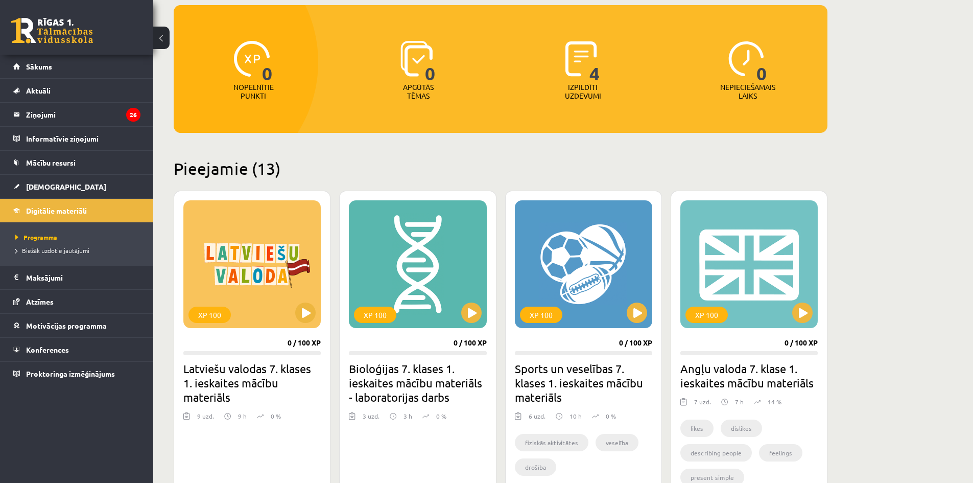
scroll to position [102, 0]
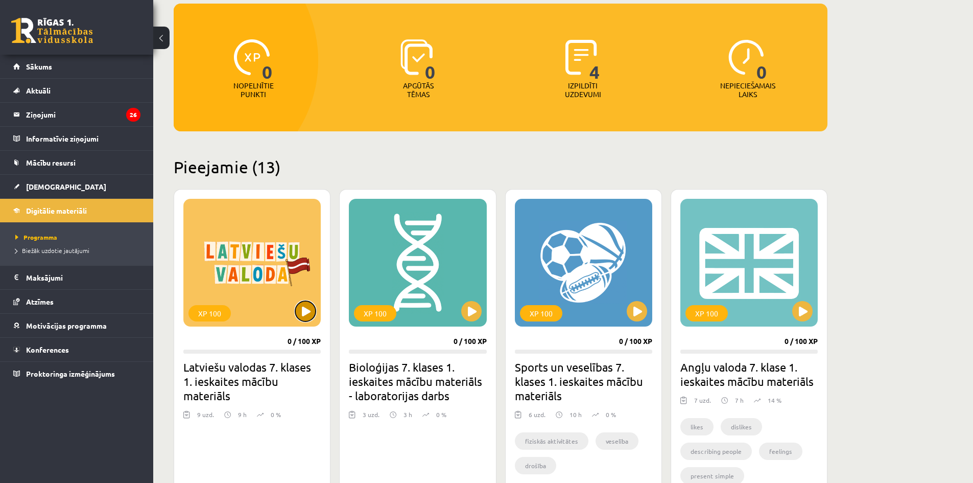
click at [299, 311] on button at bounding box center [305, 311] width 20 height 20
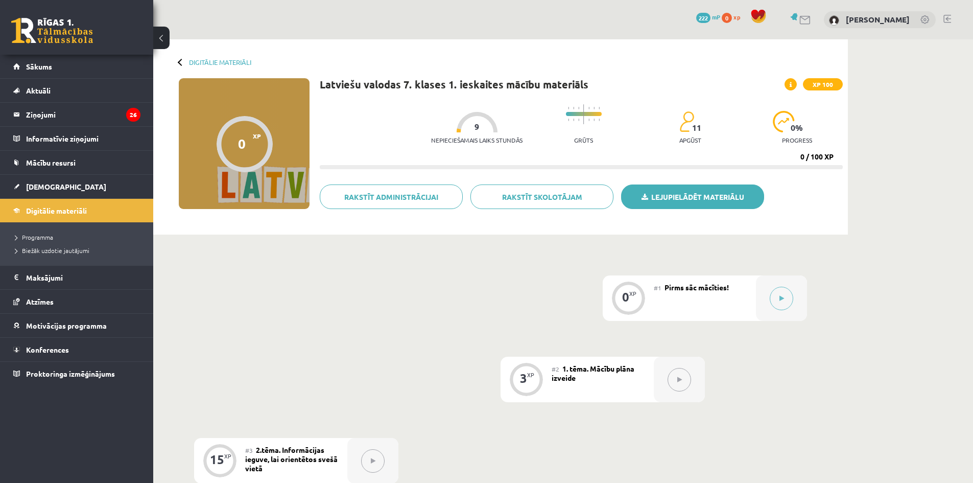
click at [688, 201] on link "Lejupielādēt materiālu" at bounding box center [692, 196] width 143 height 25
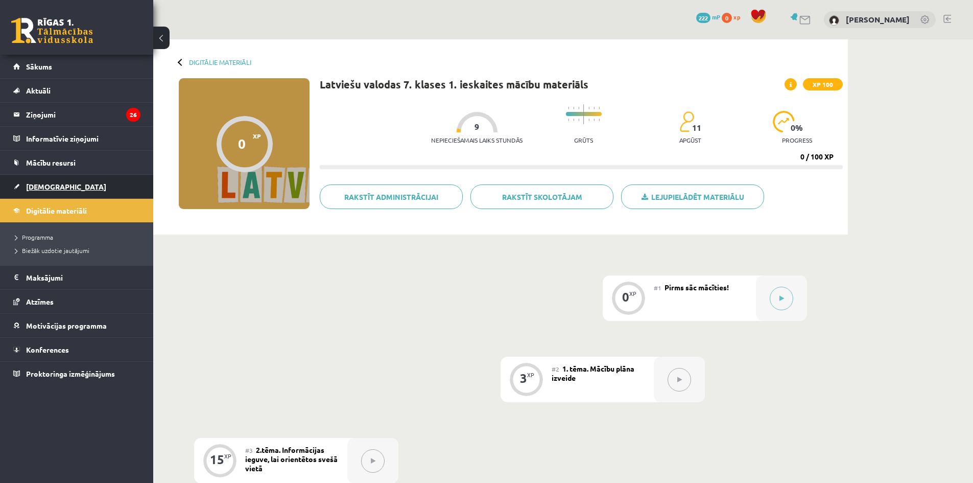
click at [24, 187] on link "[DEMOGRAPHIC_DATA]" at bounding box center [76, 186] width 127 height 23
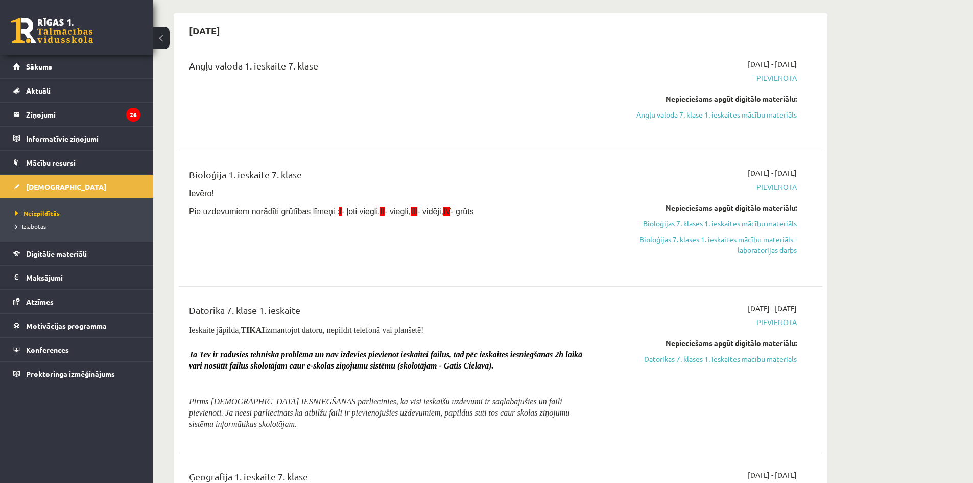
scroll to position [102, 0]
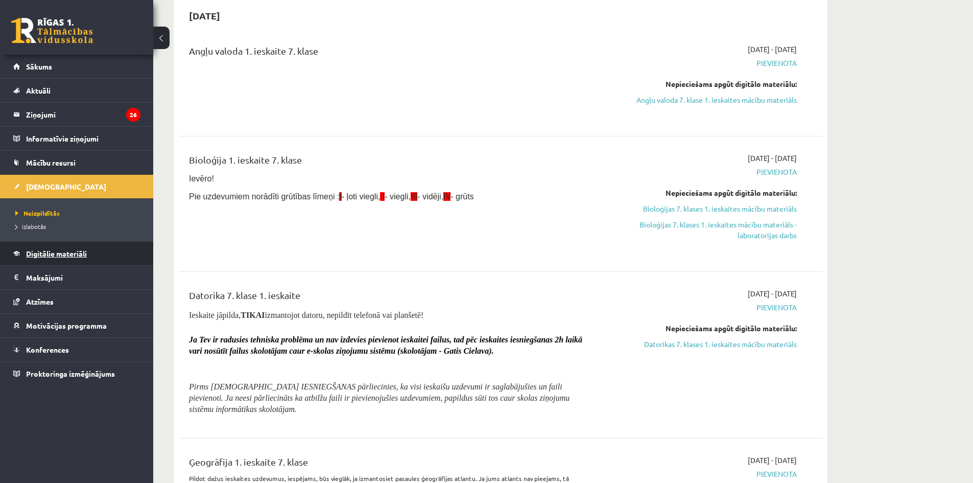
click at [85, 257] on link "Digitālie materiāli" at bounding box center [76, 253] width 127 height 23
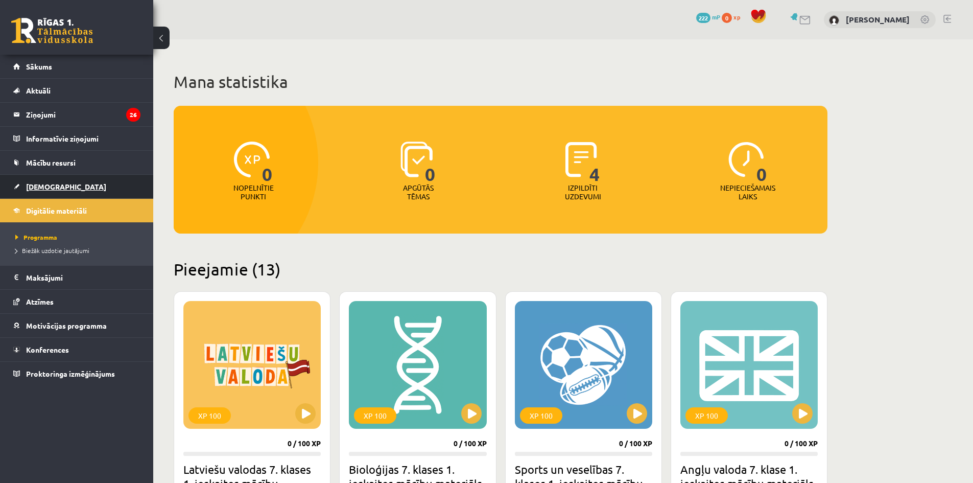
click at [69, 186] on link "[DEMOGRAPHIC_DATA]" at bounding box center [76, 186] width 127 height 23
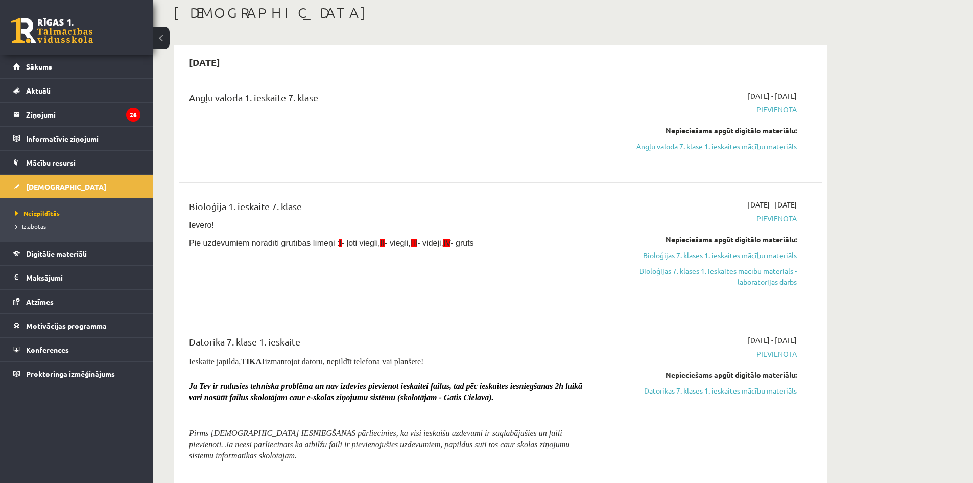
scroll to position [51, 0]
